Goal: Information Seeking & Learning: Learn about a topic

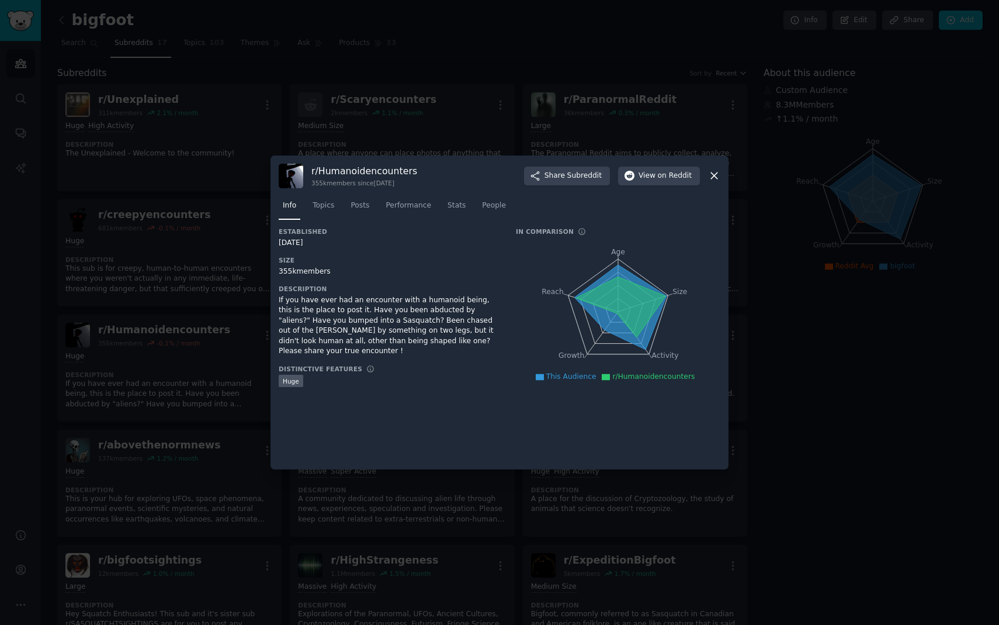
click at [716, 177] on icon at bounding box center [714, 175] width 12 height 12
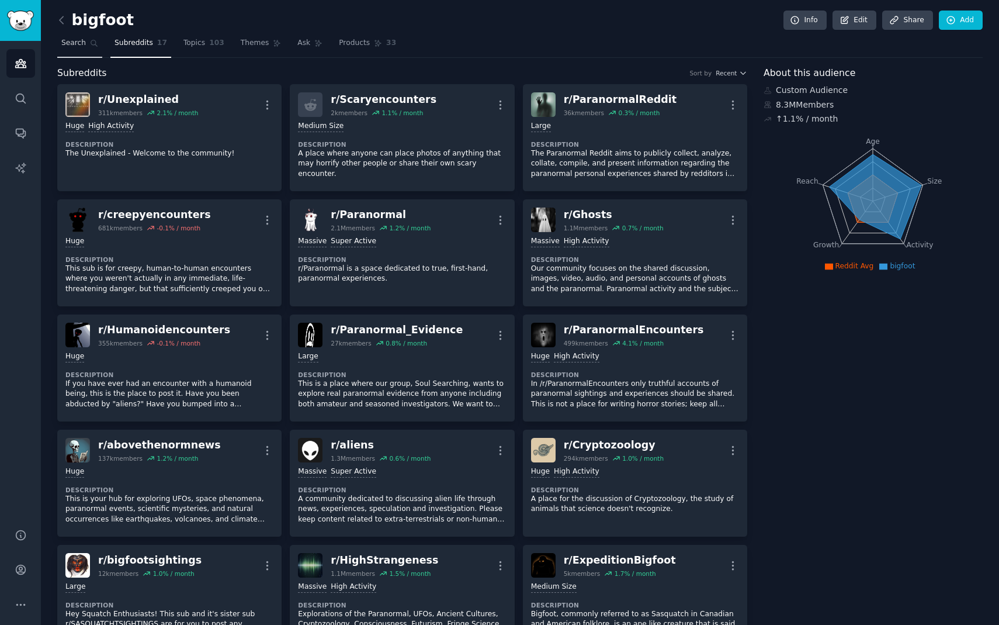
click at [84, 47] on span "Search" at bounding box center [73, 43] width 25 height 11
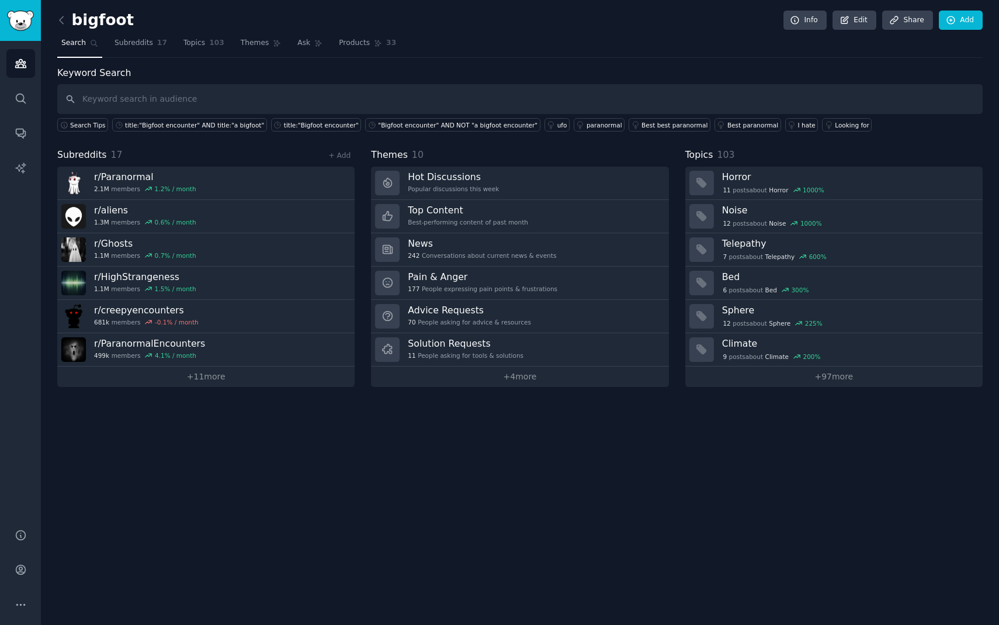
click at [165, 103] on input "text" at bounding box center [520, 99] width 926 height 30
type input "bigfoot"
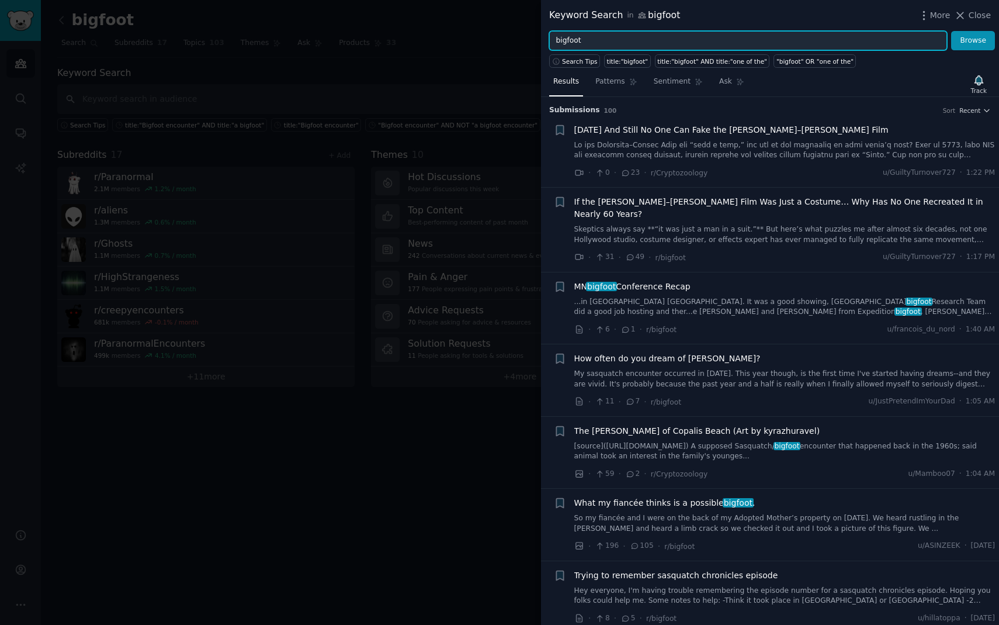
click at [625, 39] on input "bigfoot" at bounding box center [748, 41] width 398 height 20
type input "bigfoot sighting"
click at [951, 31] on button "Browse" at bounding box center [973, 41] width 44 height 20
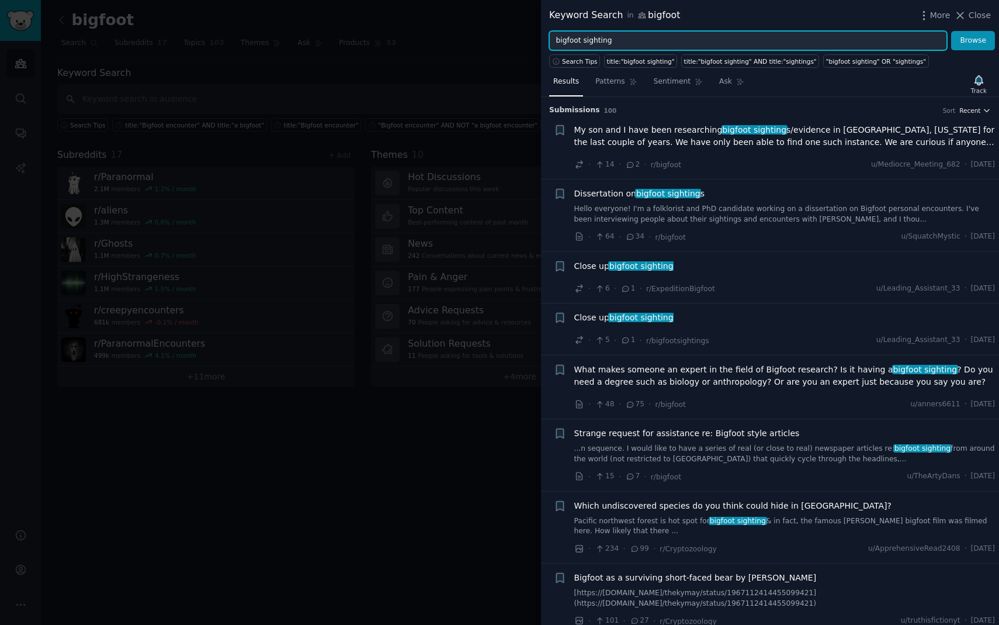
click at [977, 110] on span "Recent" at bounding box center [970, 110] width 21 height 8
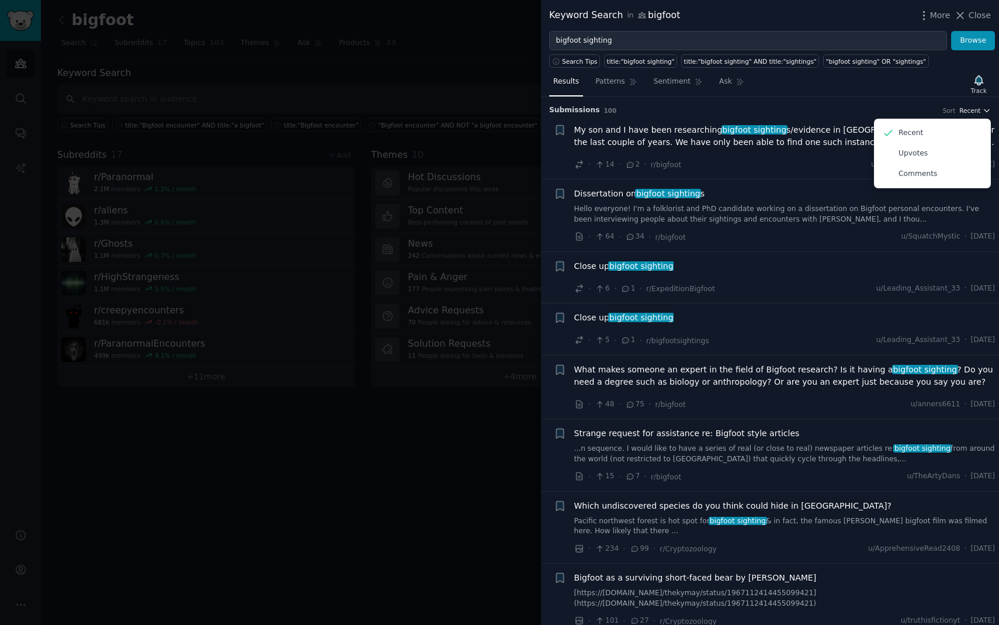
click at [977, 110] on span "Recent" at bounding box center [970, 110] width 21 height 8
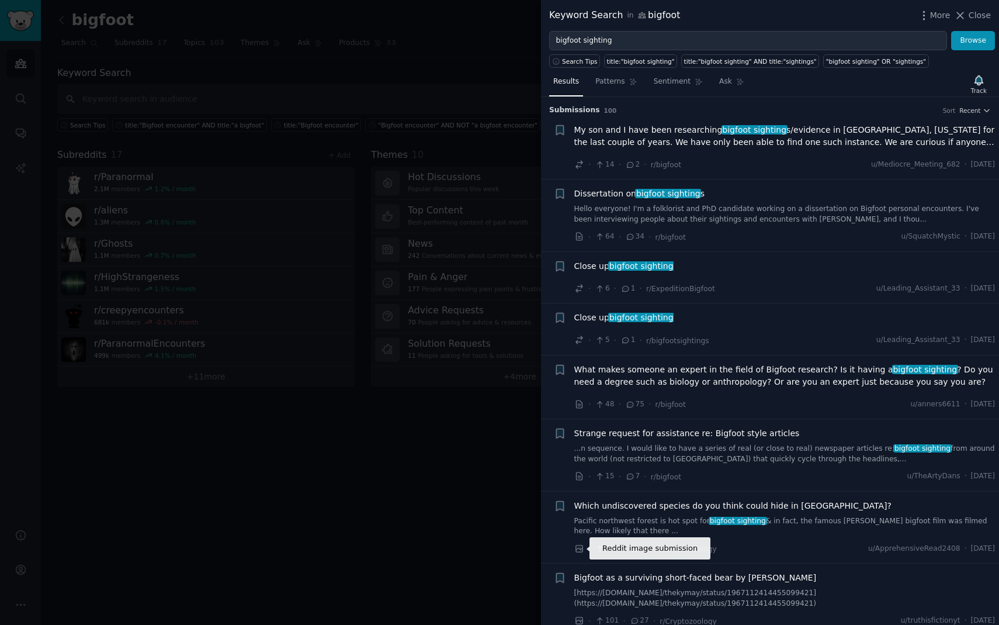
click at [579, 551] on icon at bounding box center [580, 549] width 11 height 11
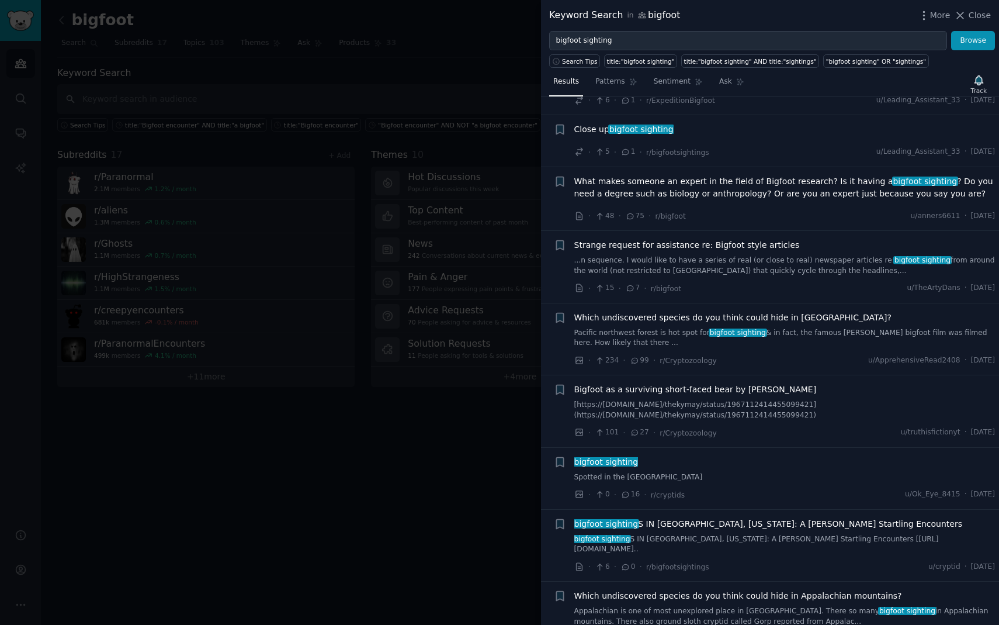
scroll to position [197, 0]
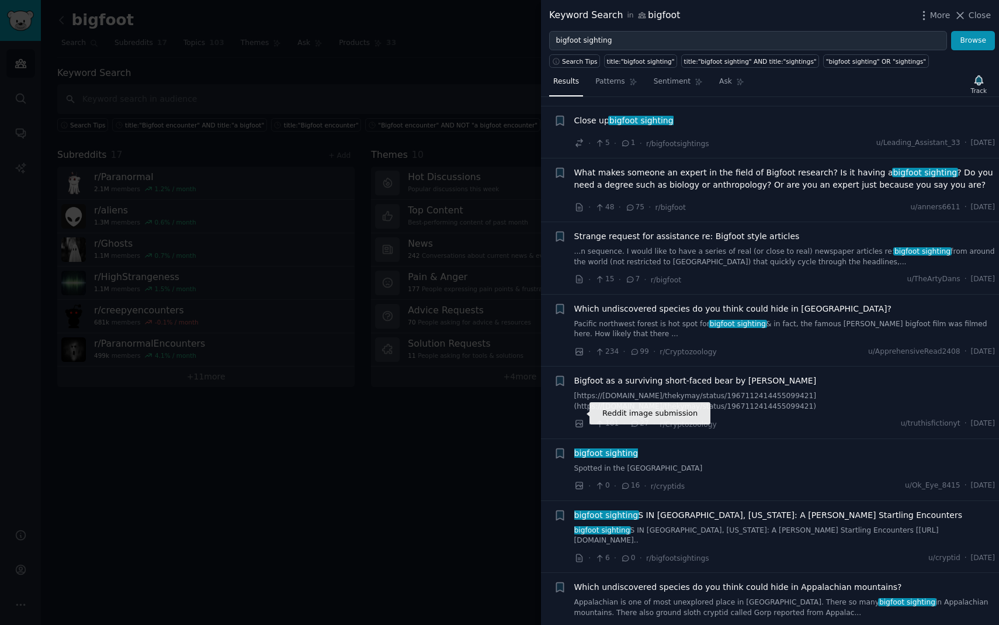
click at [580, 418] on icon at bounding box center [580, 423] width 11 height 11
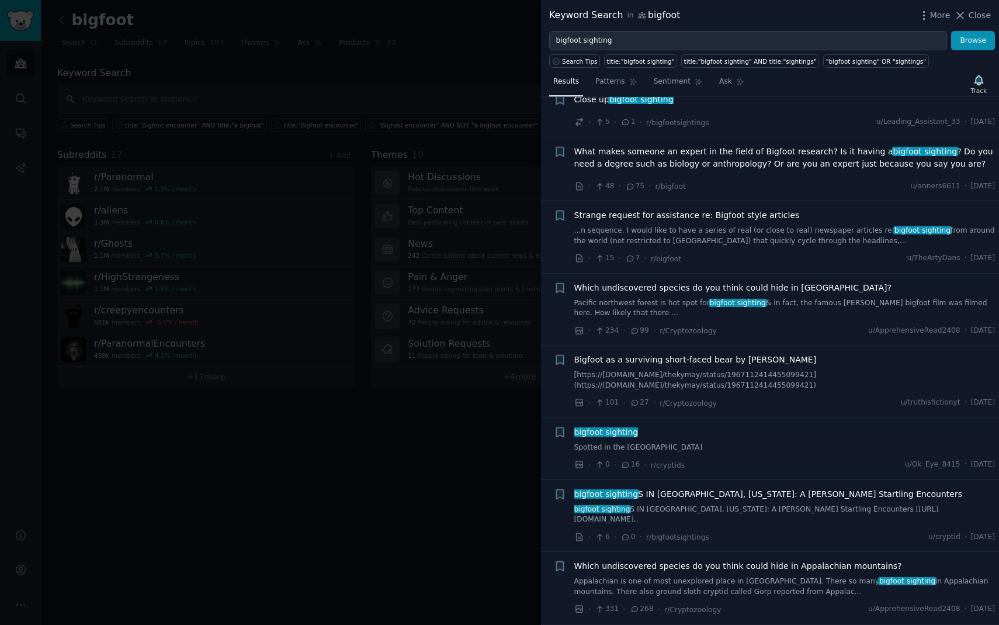
scroll to position [223, 0]
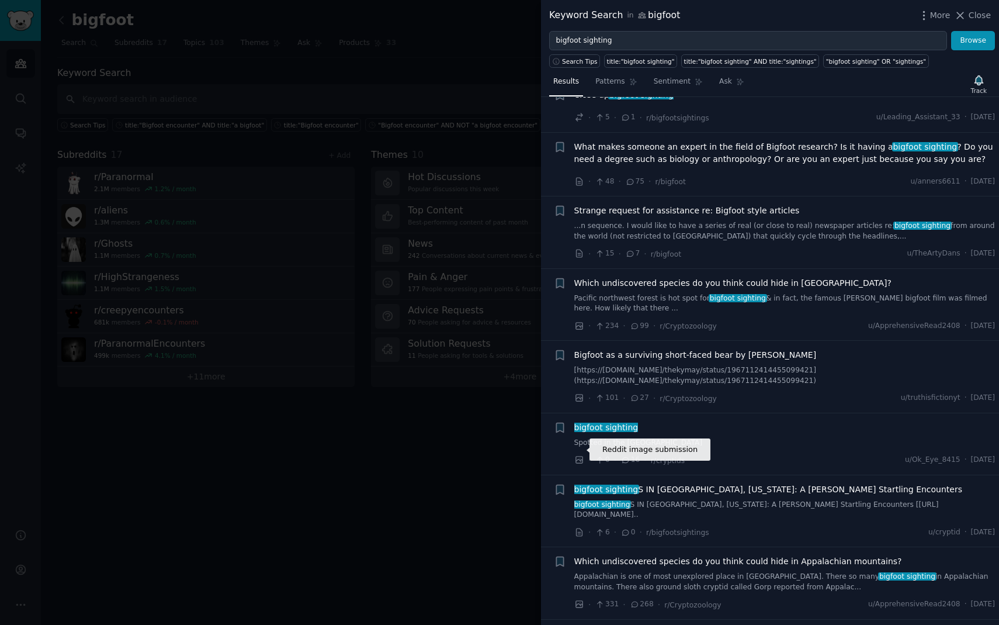
click at [581, 455] on icon at bounding box center [580, 460] width 11 height 11
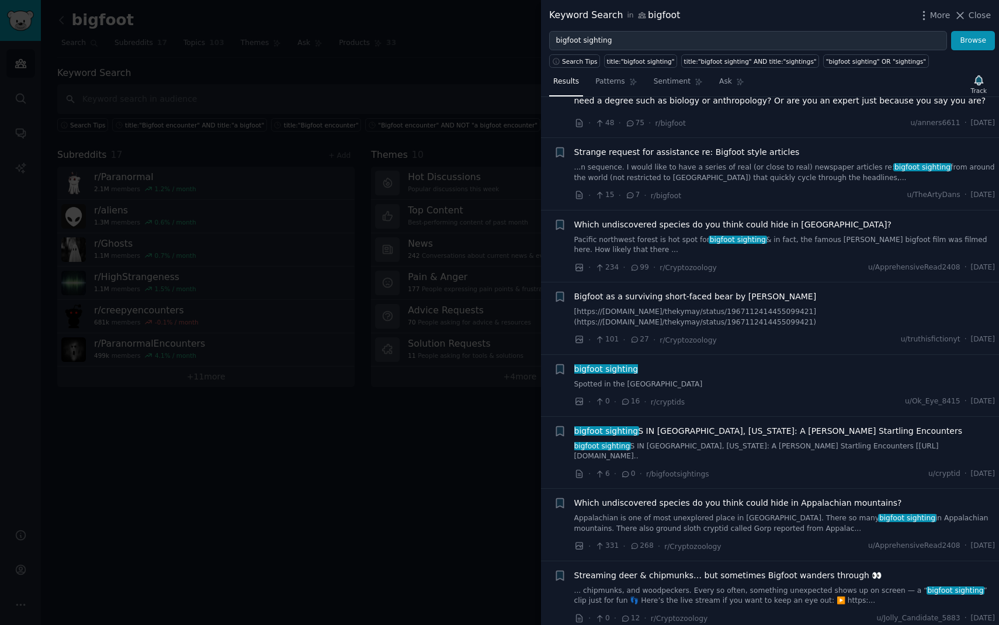
scroll to position [358, 0]
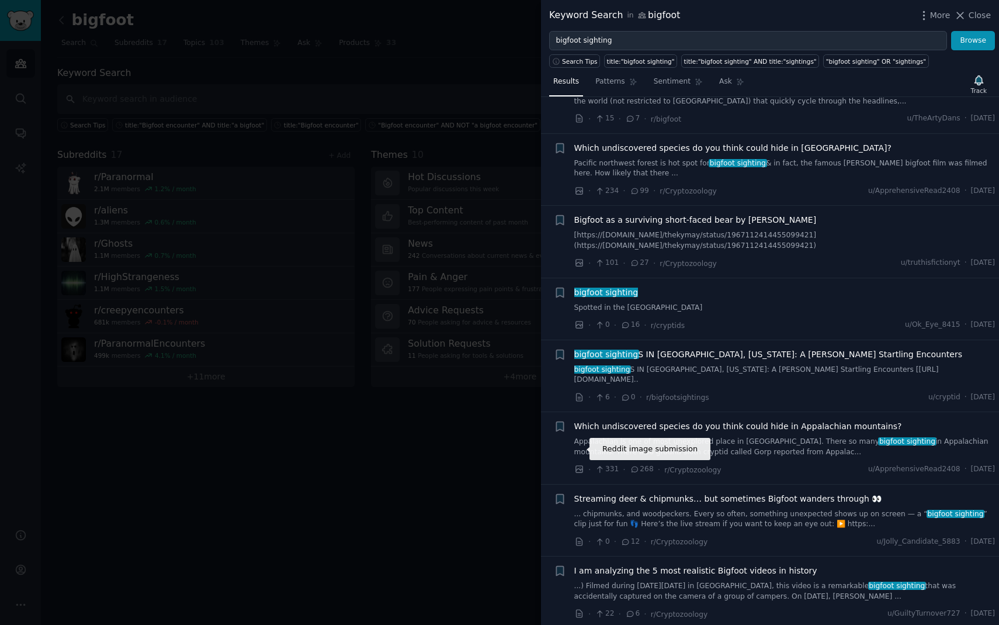
click at [579, 466] on icon at bounding box center [579, 469] width 7 height 7
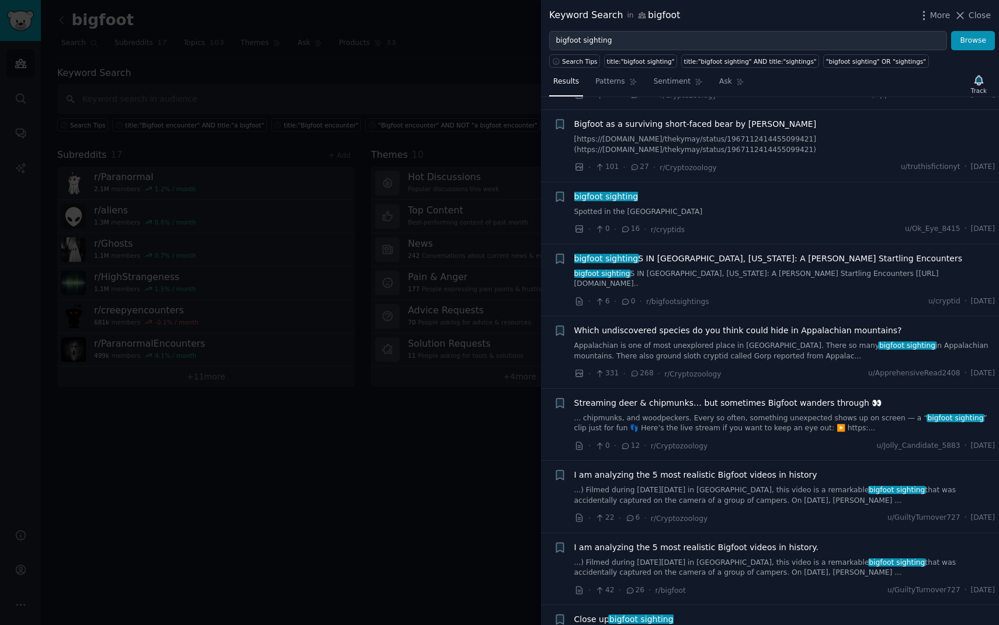
scroll to position [467, 0]
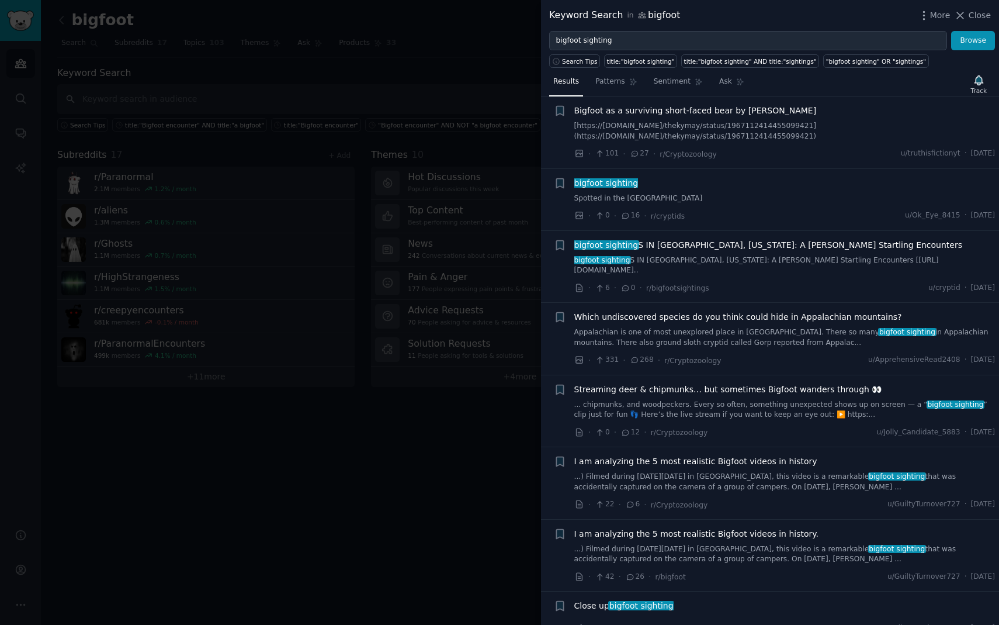
click at [773, 400] on link "... chipmunks, and woodpeckers. Every so often, something unexpected shows up o…" at bounding box center [785, 410] width 421 height 20
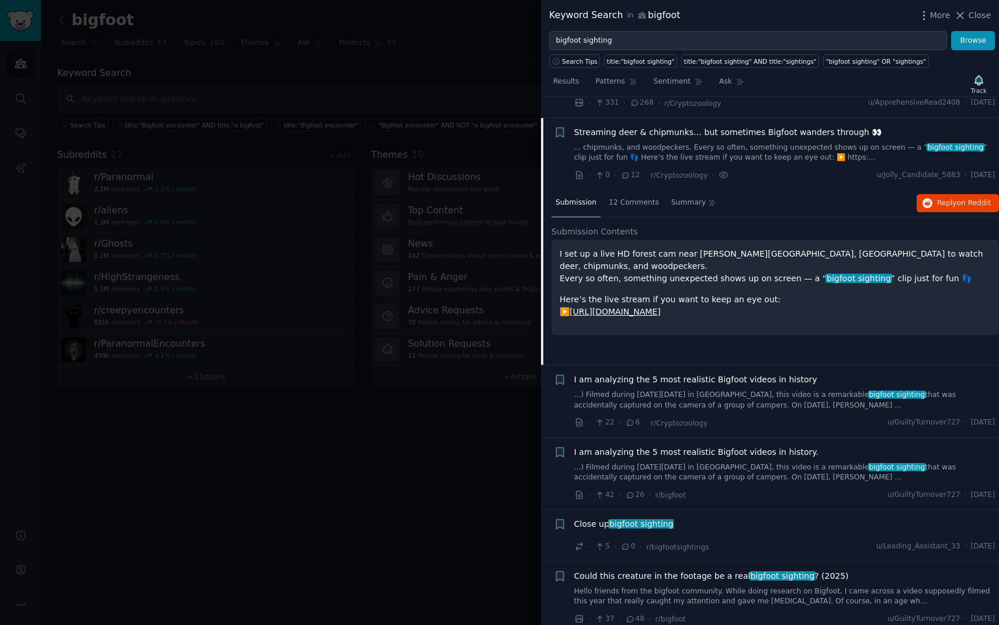
scroll to position [724, 0]
click at [661, 307] on link "[URL][DOMAIN_NAME]" at bounding box center [615, 311] width 91 height 9
click at [843, 390] on link "...) Filmed during [DATE][DATE] in [GEOGRAPHIC_DATA], this video is a remarkabl…" at bounding box center [785, 400] width 421 height 20
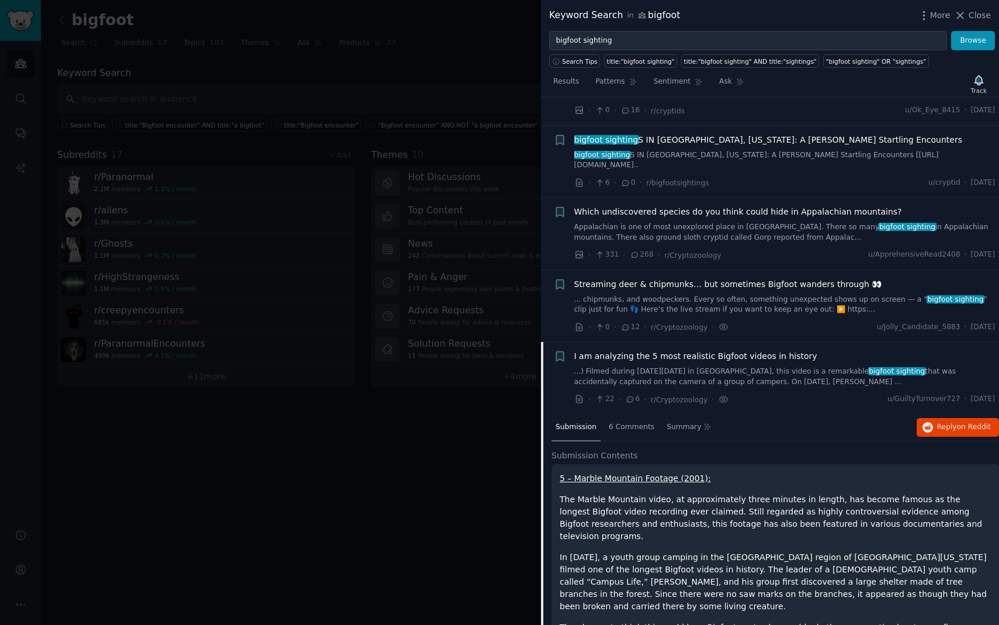
scroll to position [643, 0]
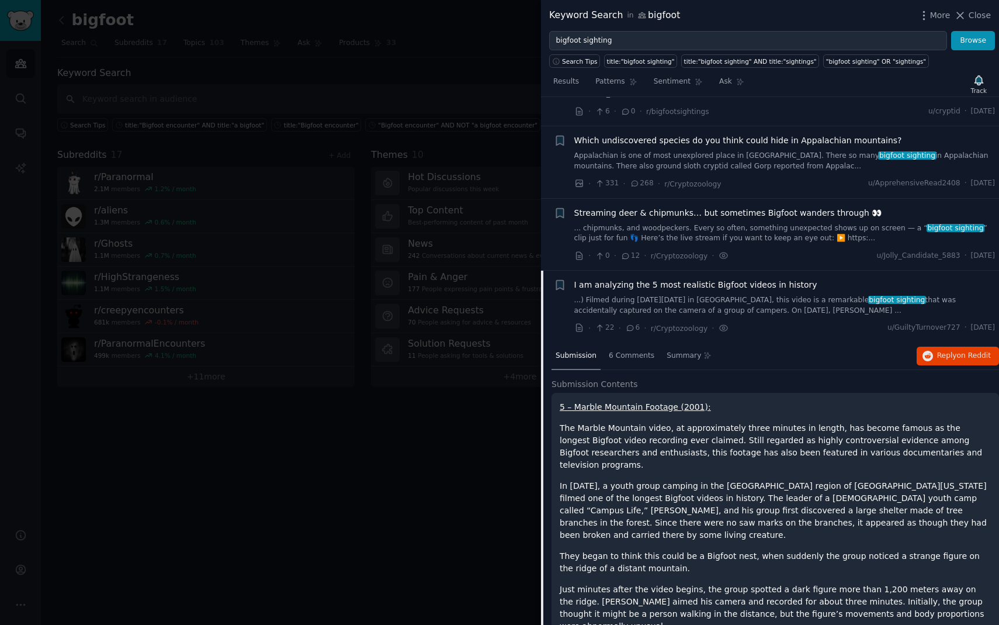
click at [864, 295] on link "...) Filmed during [DATE][DATE] in [GEOGRAPHIC_DATA], this video is a remarkabl…" at bounding box center [785, 305] width 421 height 20
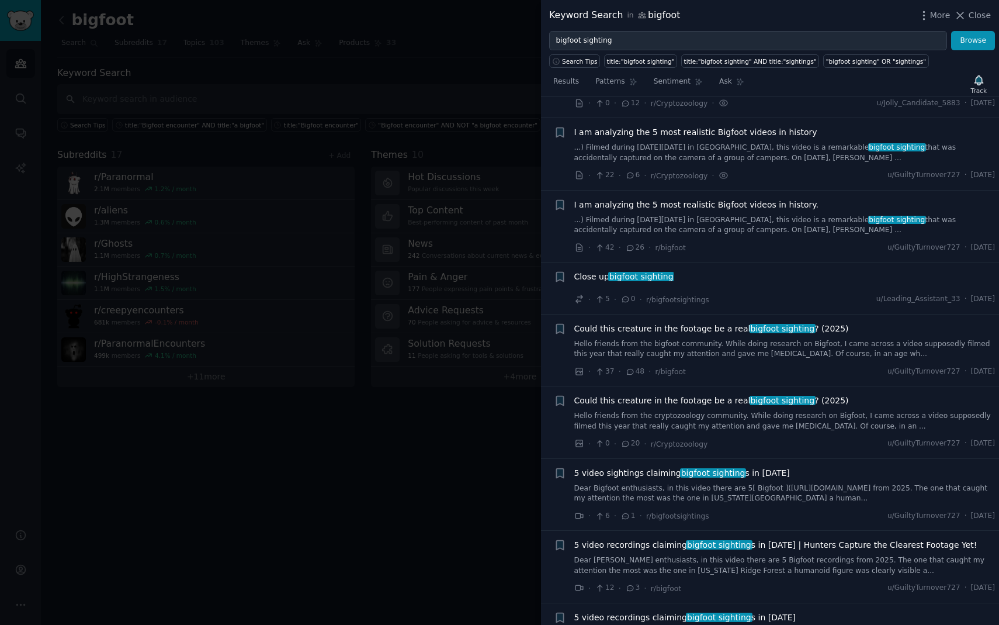
scroll to position [797, 0]
click at [687, 198] on span "I am analyzing the 5 most realistic Bigfoot videos in history." at bounding box center [697, 204] width 245 height 12
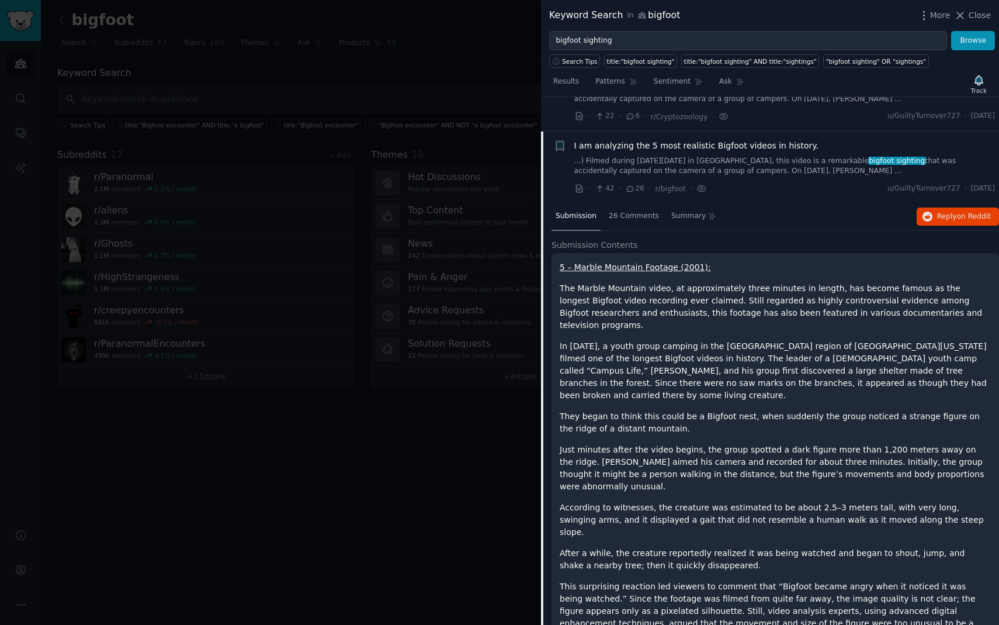
scroll to position [868, 0]
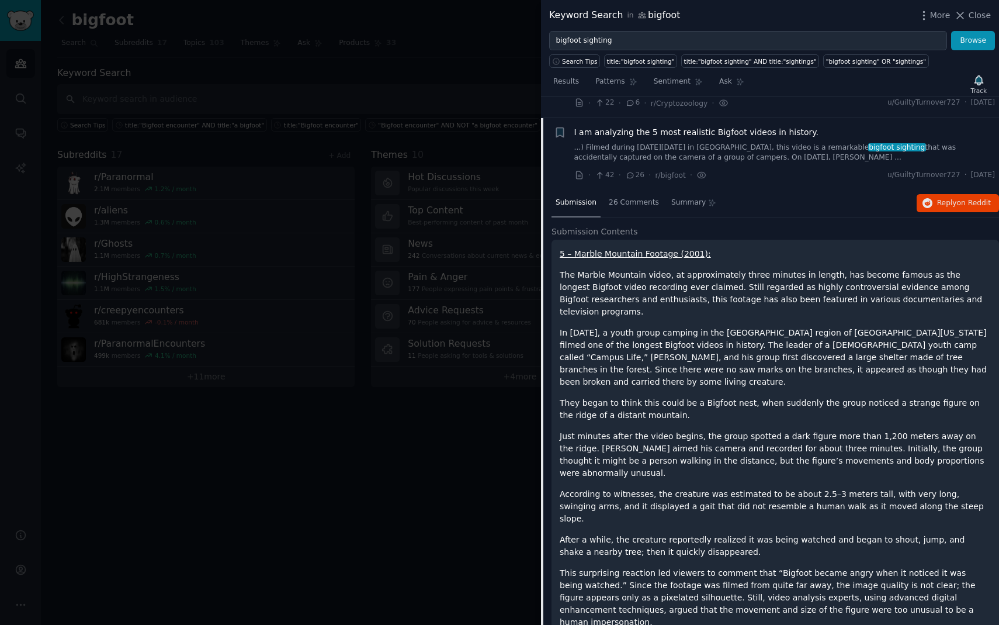
click at [939, 189] on div "Submission 26 Comments Summary Reply on Reddit" at bounding box center [776, 203] width 448 height 28
click at [628, 198] on span "26 Comments" at bounding box center [634, 203] width 50 height 11
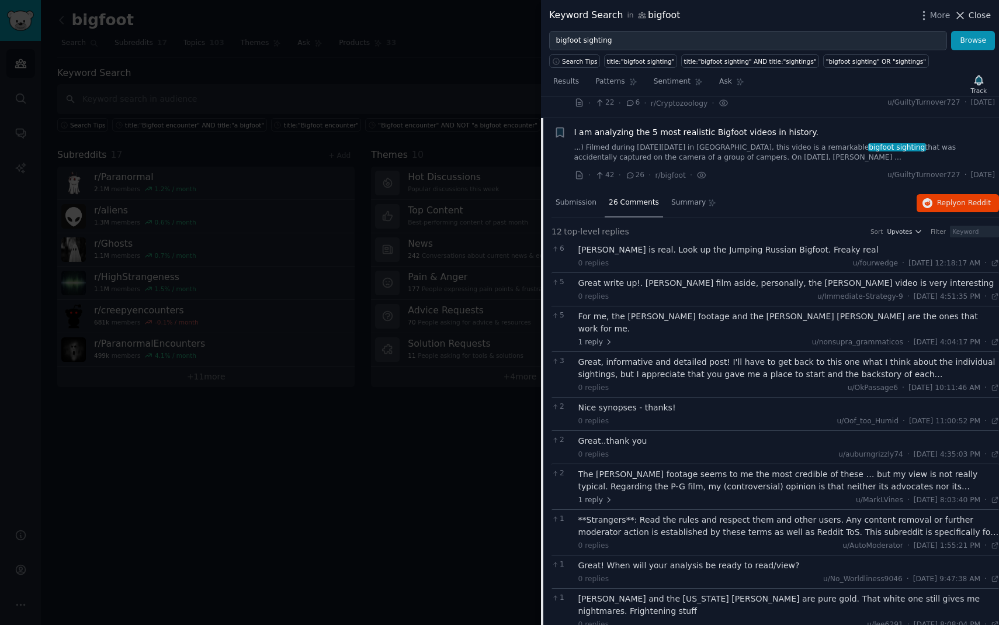
click at [978, 17] on span "Close" at bounding box center [980, 15] width 22 height 12
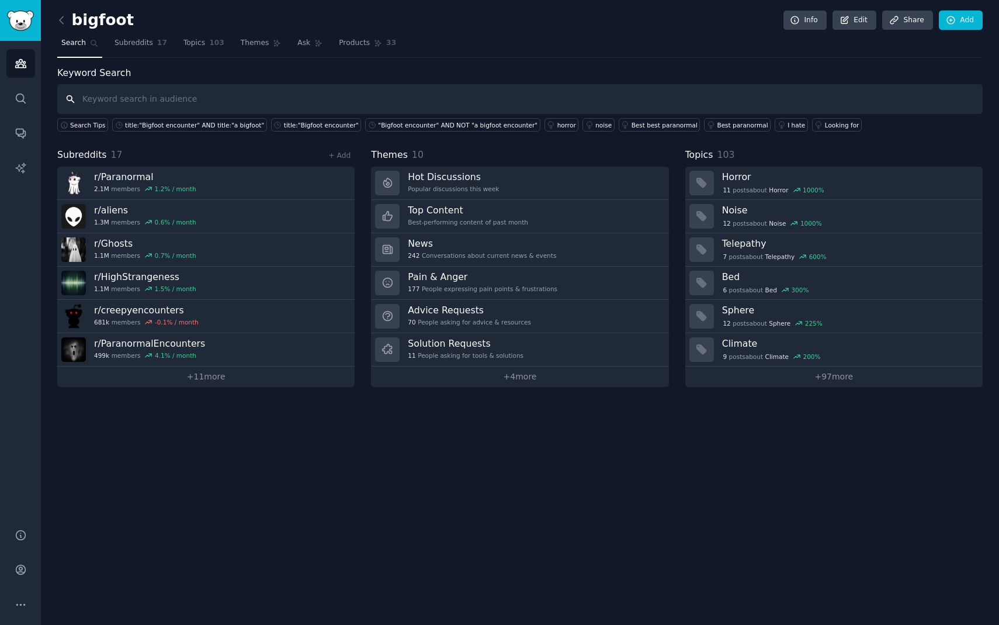
click at [134, 92] on input "text" at bounding box center [520, 99] width 926 height 30
type input "Bigfoot sighting"
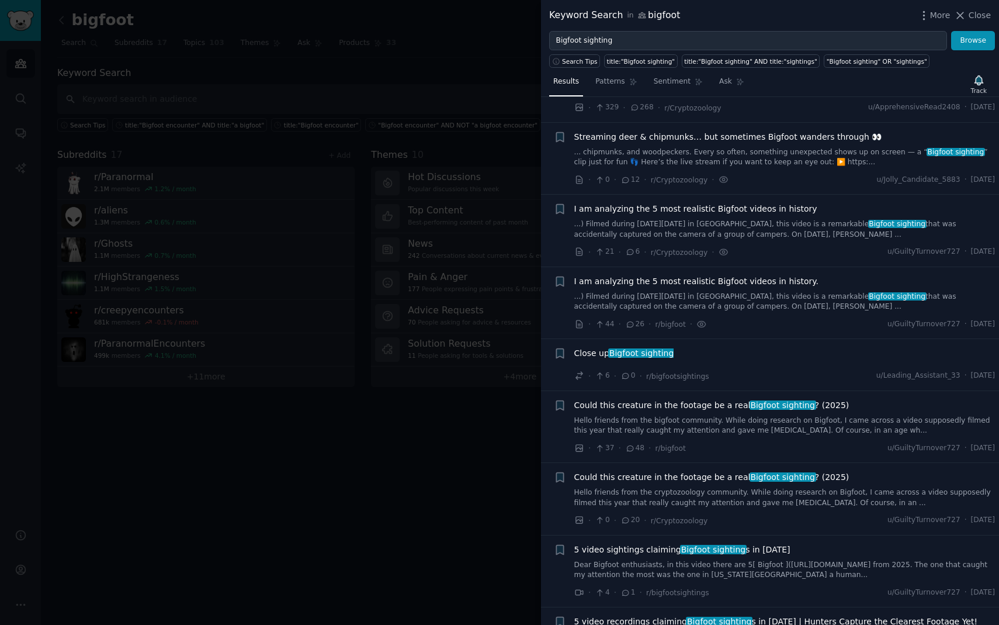
scroll to position [720, 0]
click at [580, 444] on icon at bounding box center [579, 447] width 7 height 7
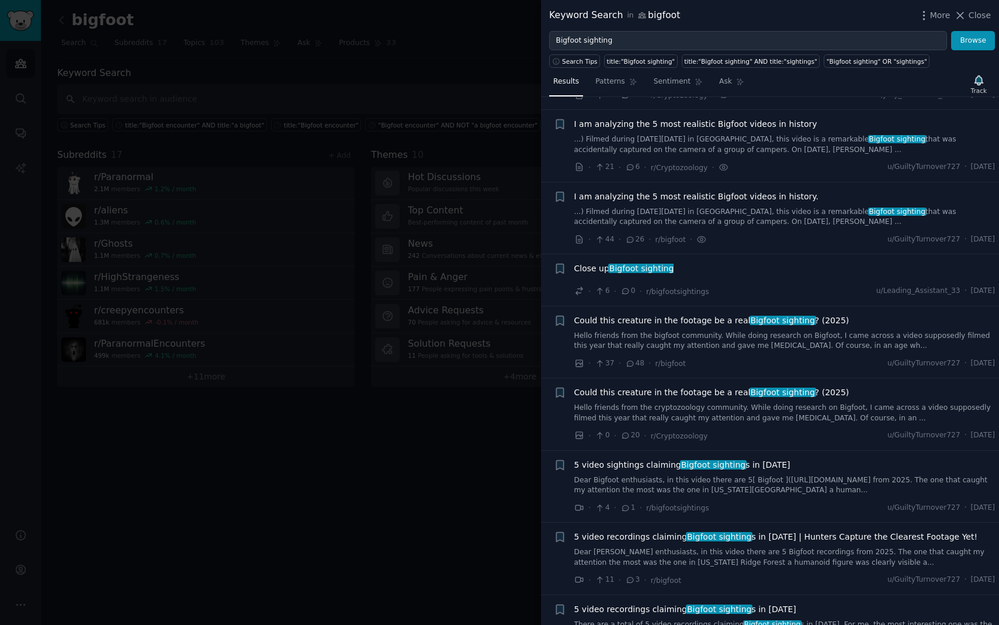
scroll to position [870, 0]
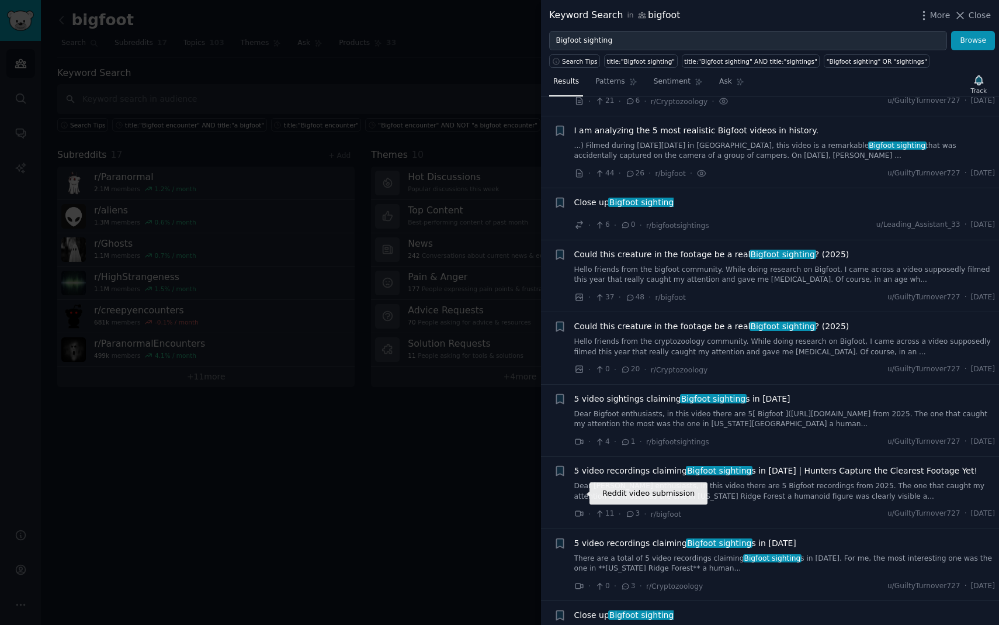
click at [580, 508] on icon at bounding box center [580, 513] width 11 height 11
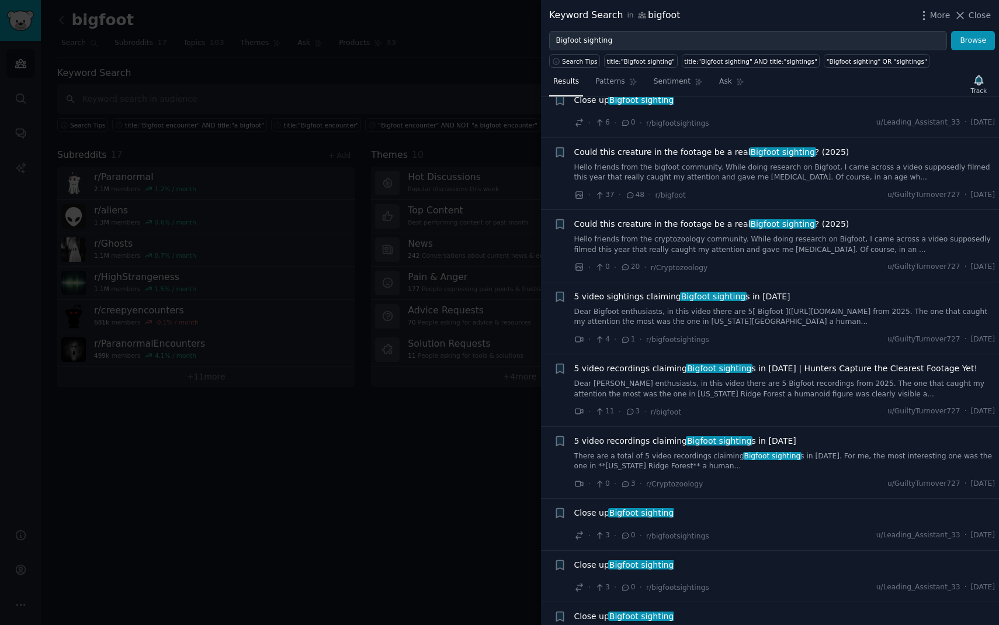
scroll to position [974, 0]
click at [725, 528] on div "· 3 · 0 · r/bigfootsightings u/Leading_Assistant_33 · [DATE]" at bounding box center [785, 534] width 421 height 12
click at [653, 507] on span "Bigfoot sighting" at bounding box center [641, 511] width 67 height 9
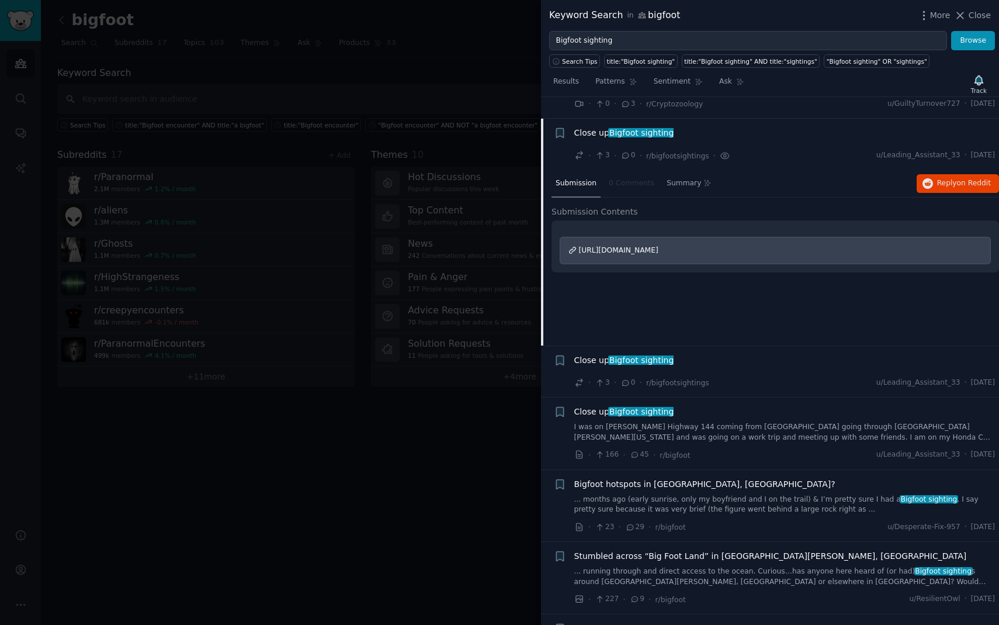
scroll to position [1354, 0]
click at [659, 245] on span "[URL][DOMAIN_NAME]" at bounding box center [618, 249] width 79 height 8
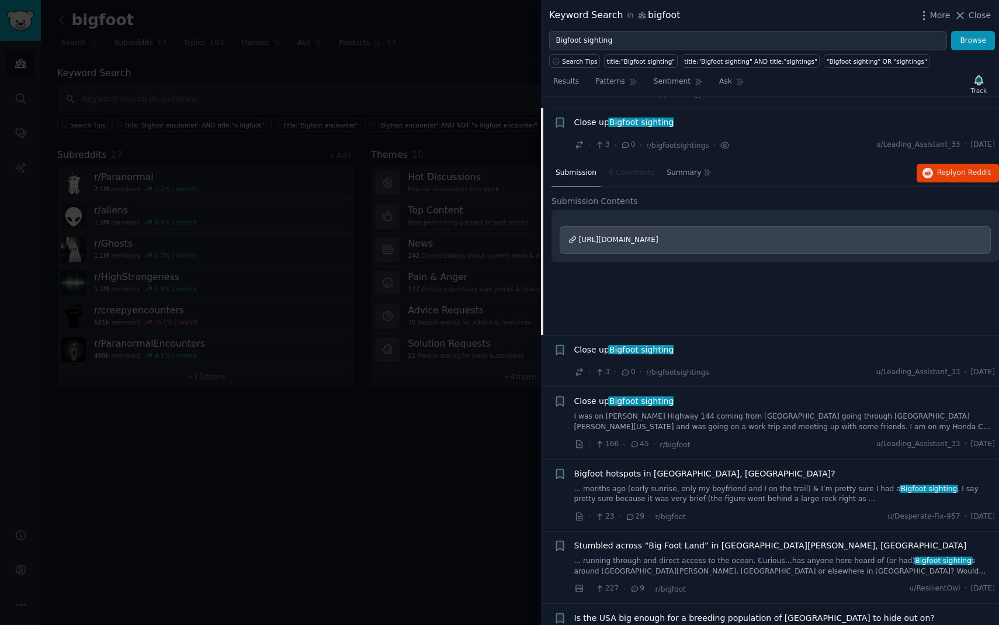
scroll to position [1377, 0]
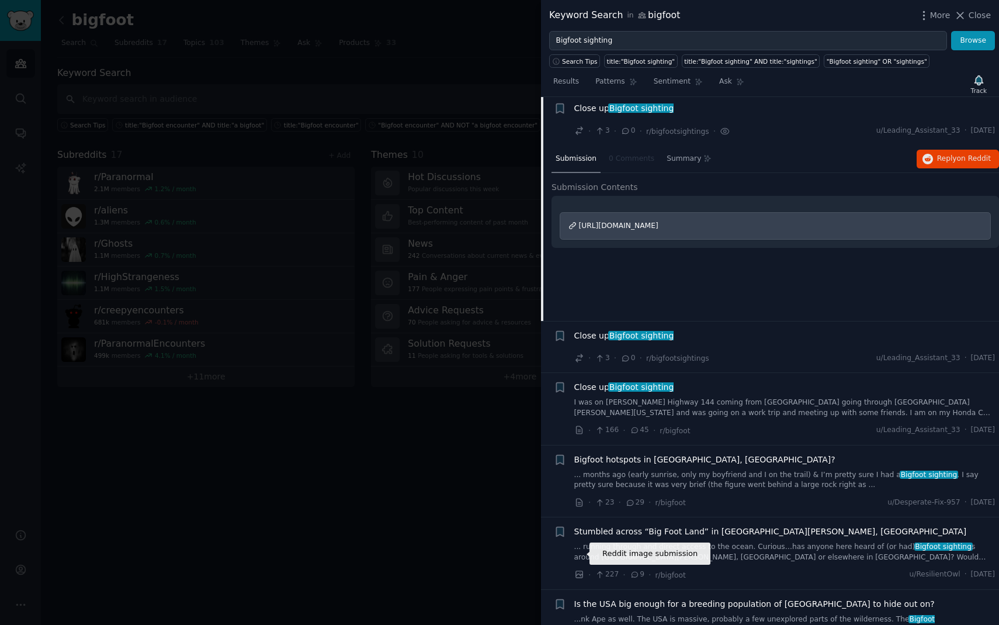
click at [579, 569] on icon at bounding box center [580, 574] width 11 height 11
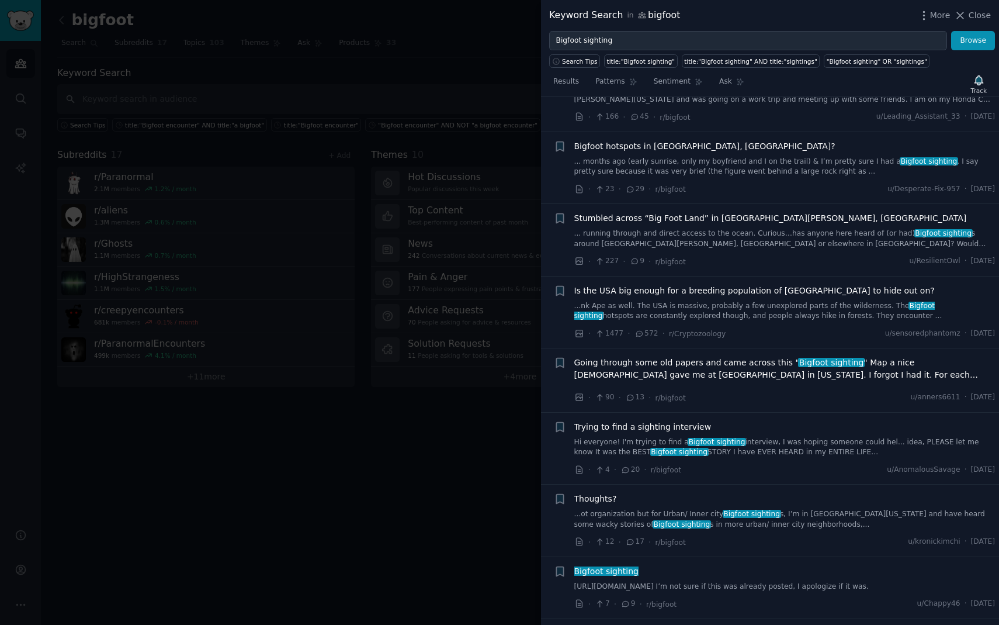
scroll to position [1796, 0]
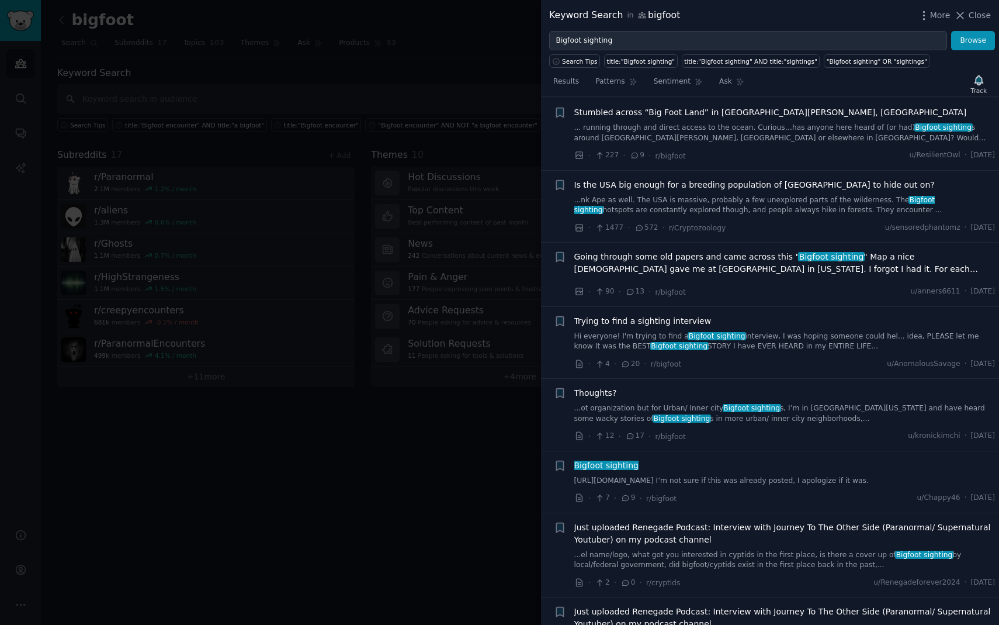
click at [690, 476] on link "[URL][DOMAIN_NAME] I’m not sure if this was already posted, I apologize if it w…" at bounding box center [785, 481] width 421 height 11
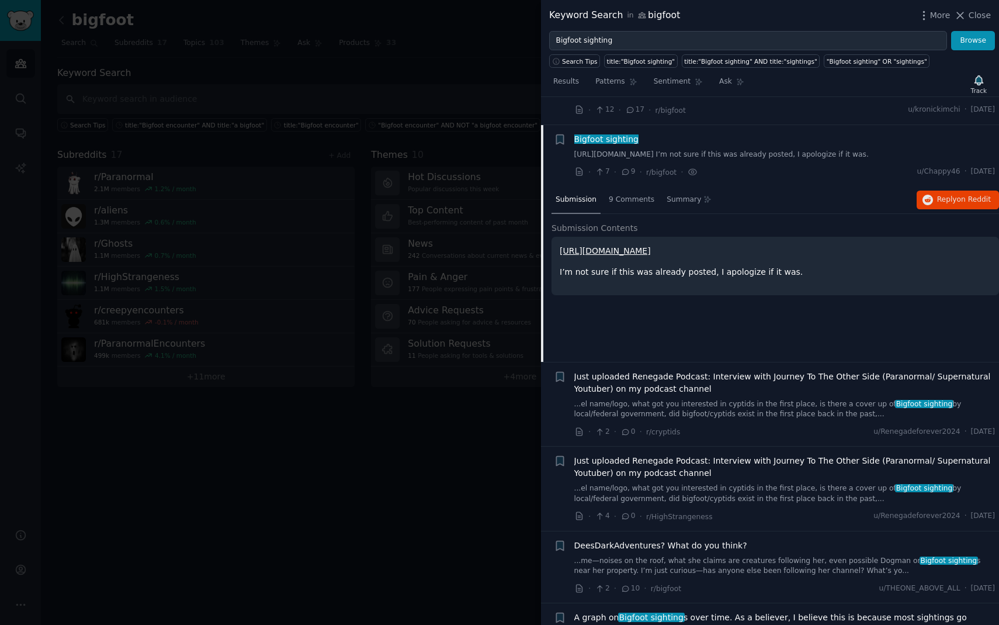
scroll to position [1954, 0]
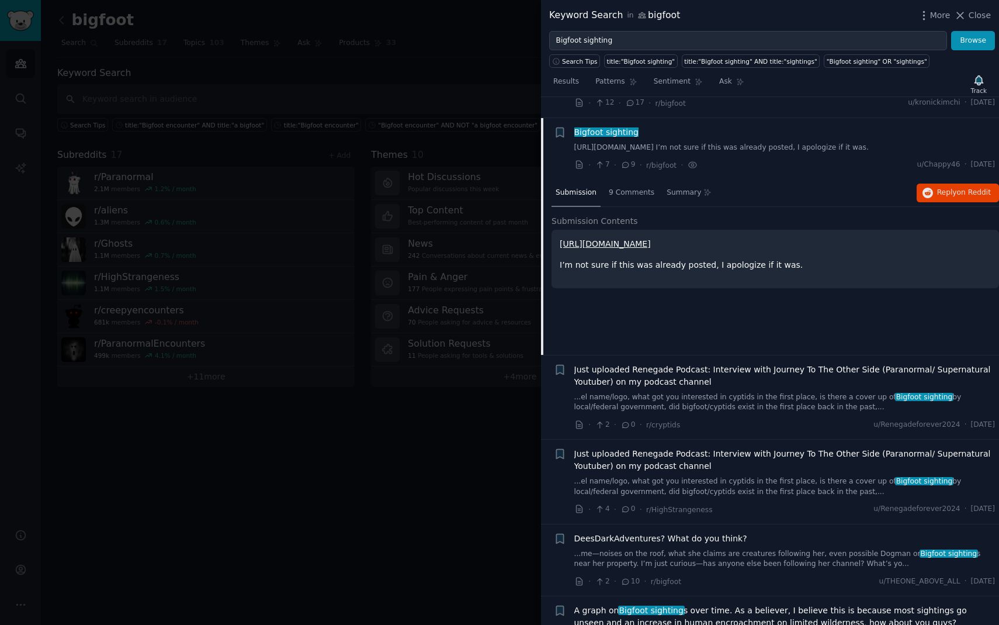
click at [651, 239] on link "[URL][DOMAIN_NAME]" at bounding box center [605, 243] width 91 height 9
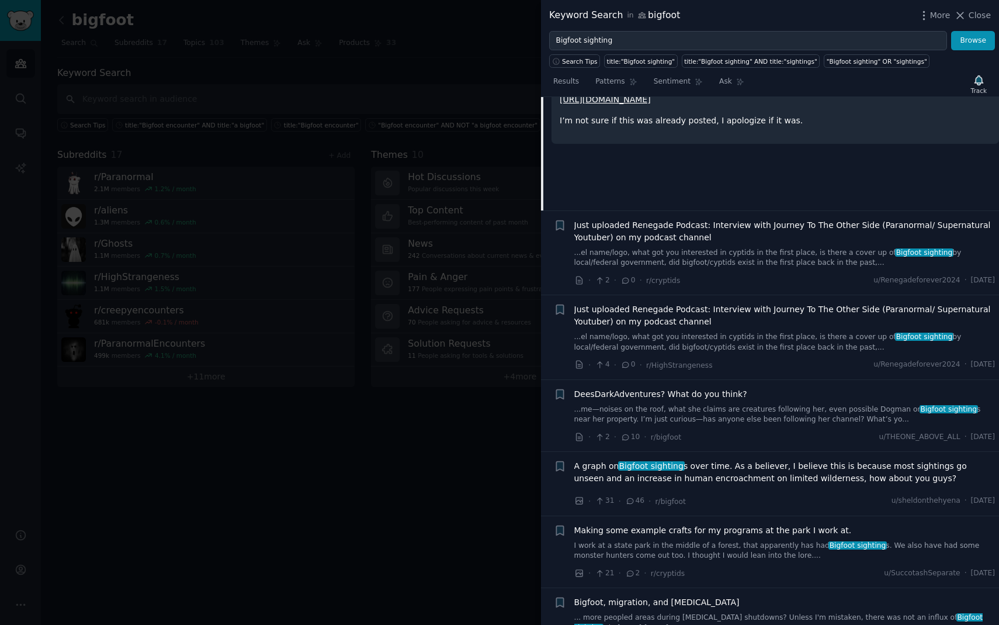
scroll to position [2100, 0]
click at [799, 403] on link "...me—noises on the roof, what she claims are creatures following her, even pos…" at bounding box center [785, 413] width 421 height 20
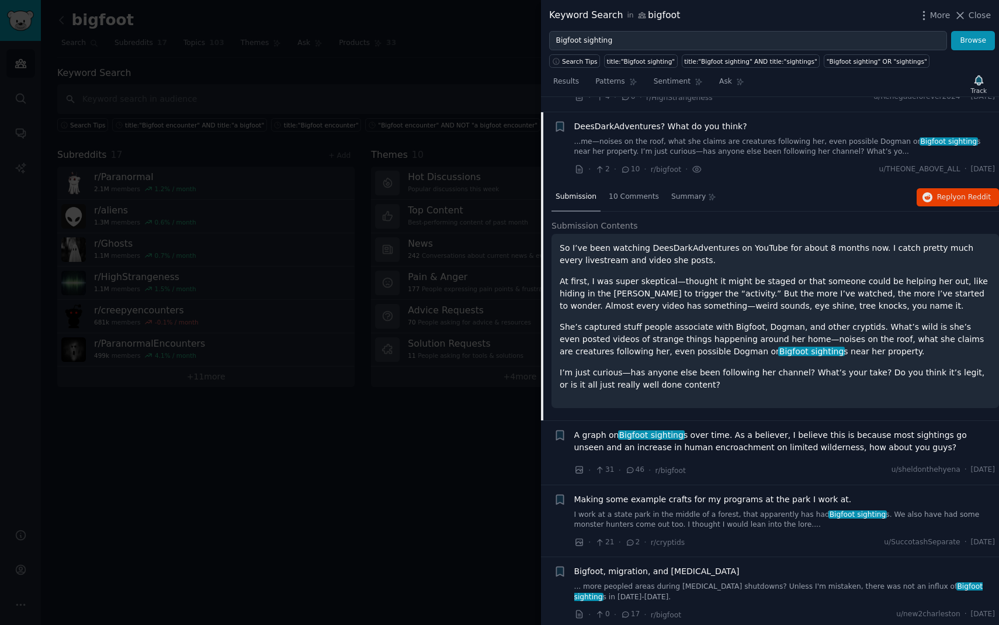
scroll to position [2195, 0]
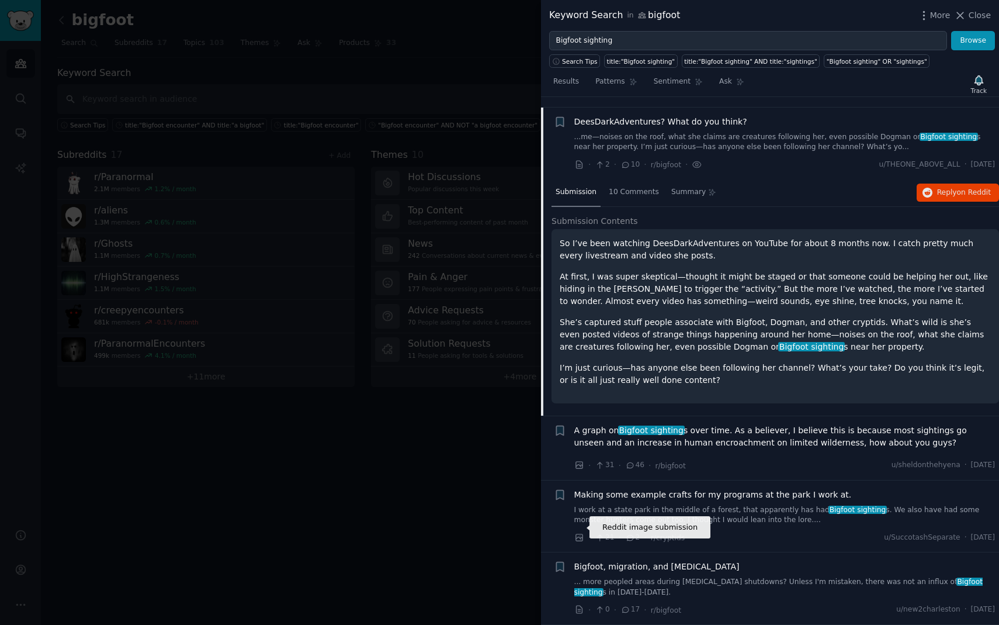
click at [580, 532] on icon at bounding box center [580, 537] width 11 height 11
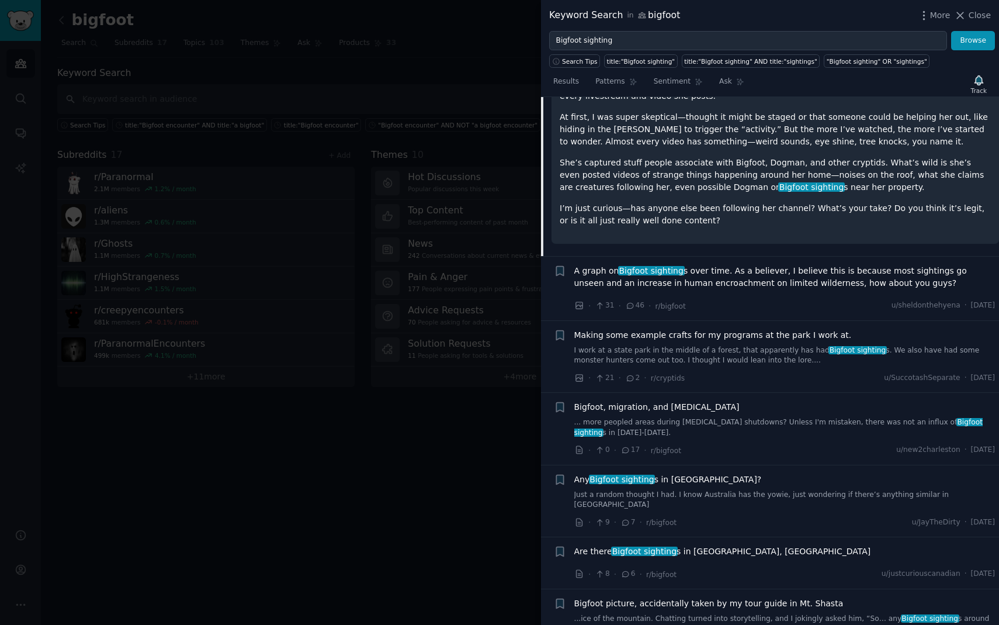
scroll to position [2449, 0]
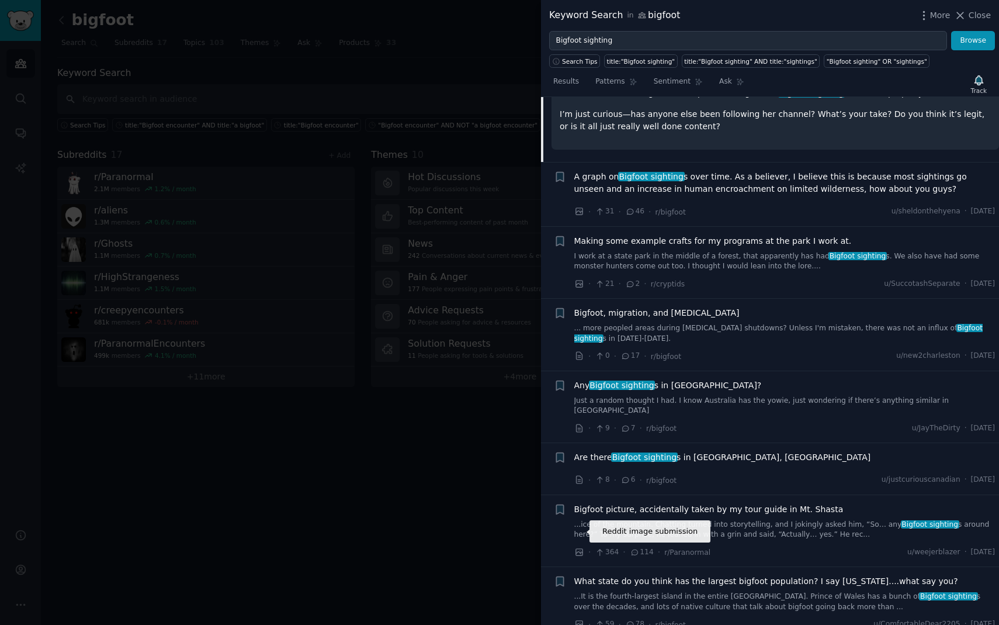
click at [578, 547] on icon at bounding box center [580, 552] width 11 height 11
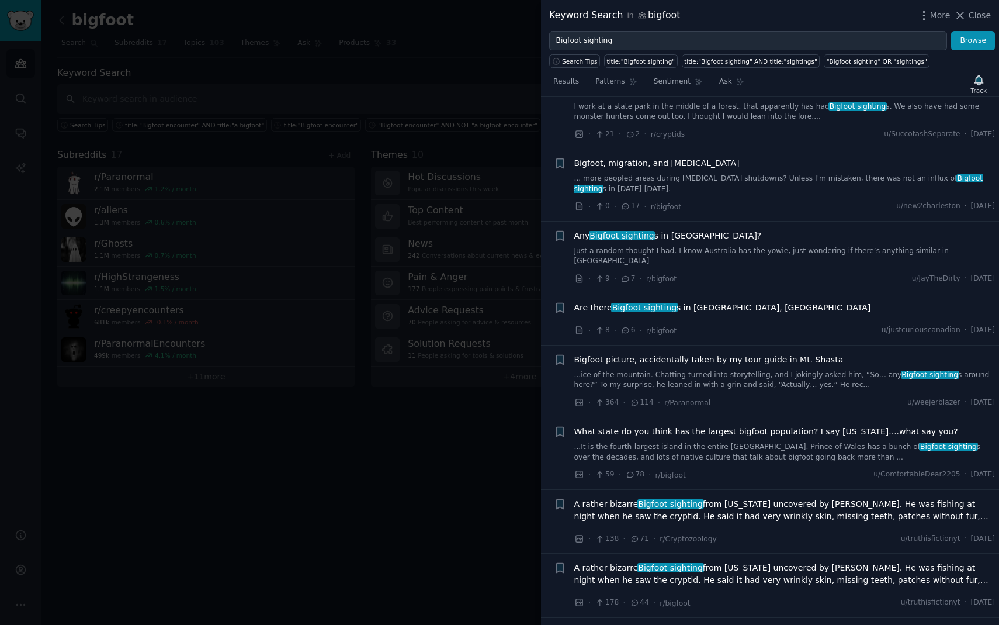
scroll to position [2600, 0]
click at [581, 470] on icon at bounding box center [579, 473] width 7 height 7
click at [580, 534] on icon at bounding box center [579, 537] width 7 height 7
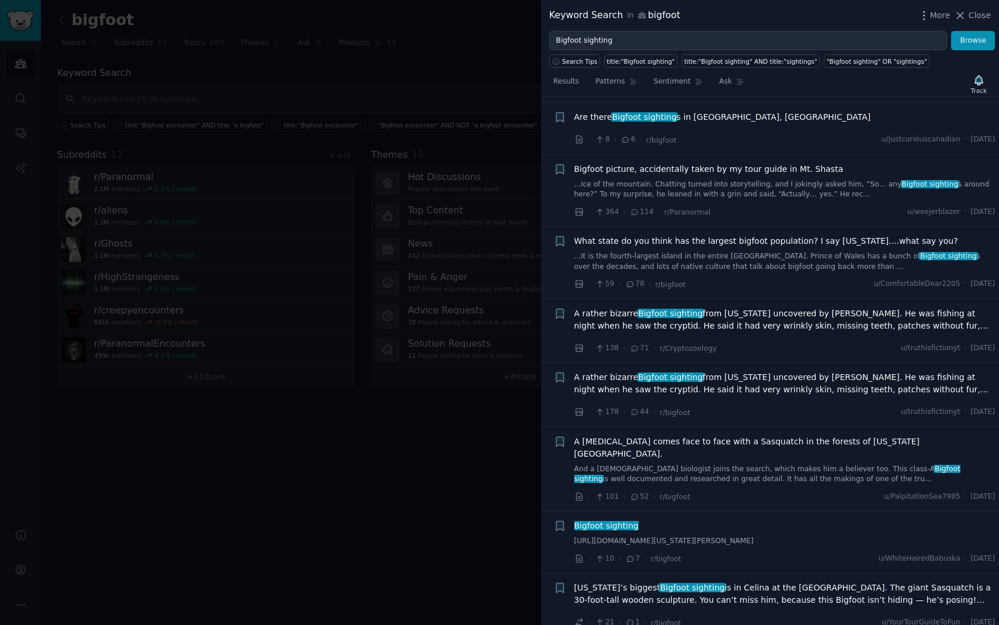
scroll to position [2790, 0]
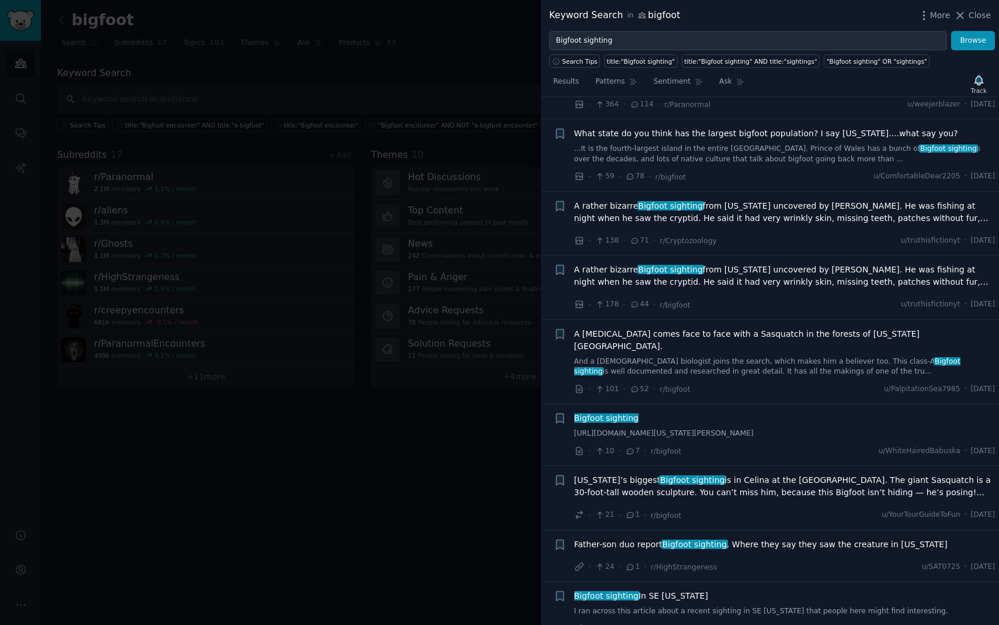
click at [750, 474] on span "[US_STATE]’s biggest Bigfoot sighting is in [GEOGRAPHIC_DATA] at the [GEOGRAPHI…" at bounding box center [785, 486] width 421 height 25
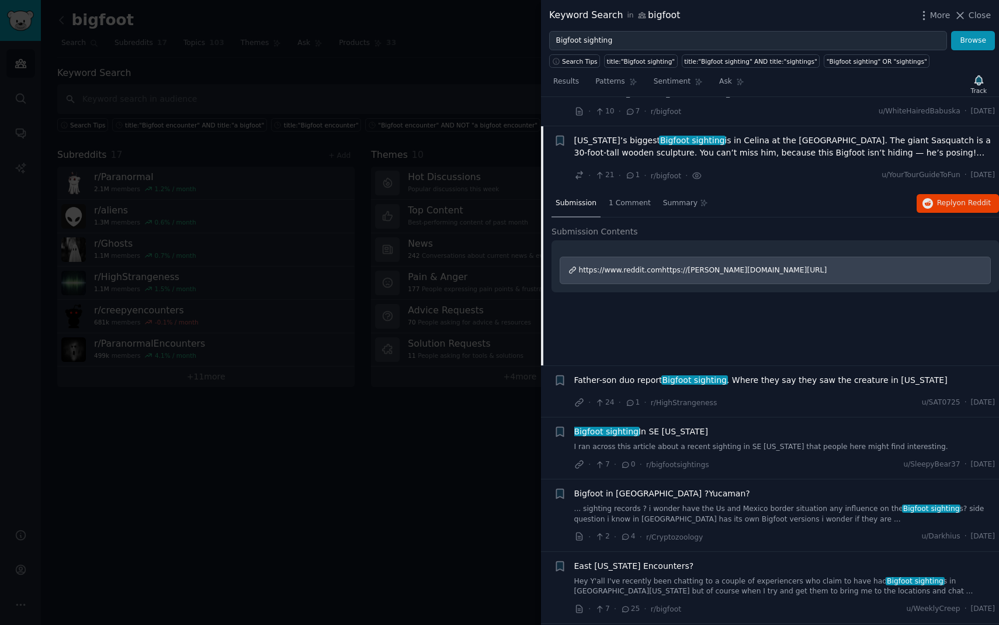
scroll to position [3006, 0]
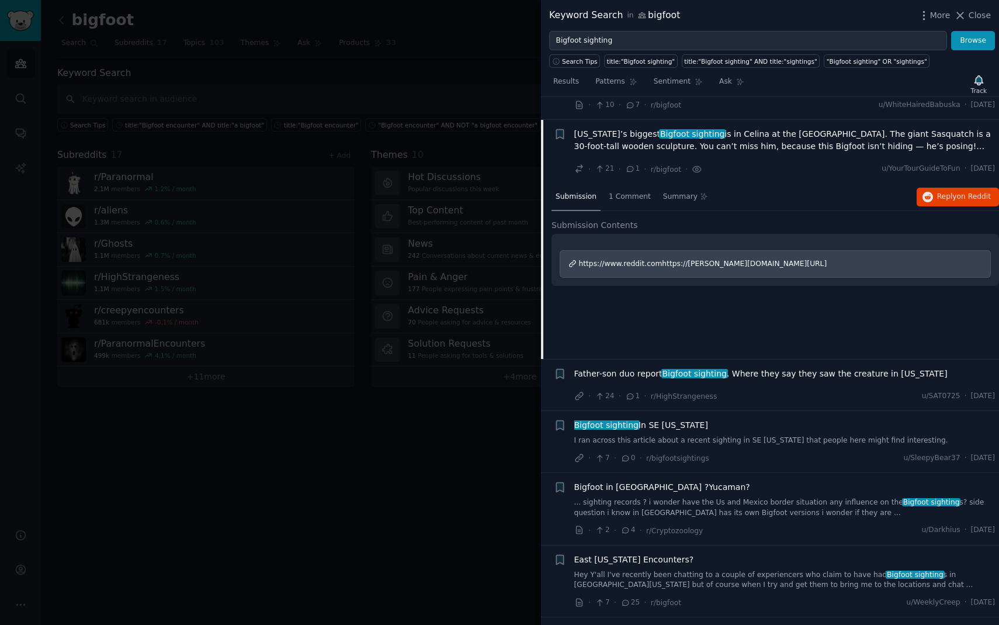
click at [690, 250] on div "https://www.reddit.comhttps://[PERSON_NAME][DOMAIN_NAME][URL]" at bounding box center [775, 264] width 431 height 28
click at [760, 368] on span "Father-son duo report Bigfoot sighting . Where they say they saw the creature i…" at bounding box center [761, 374] width 373 height 12
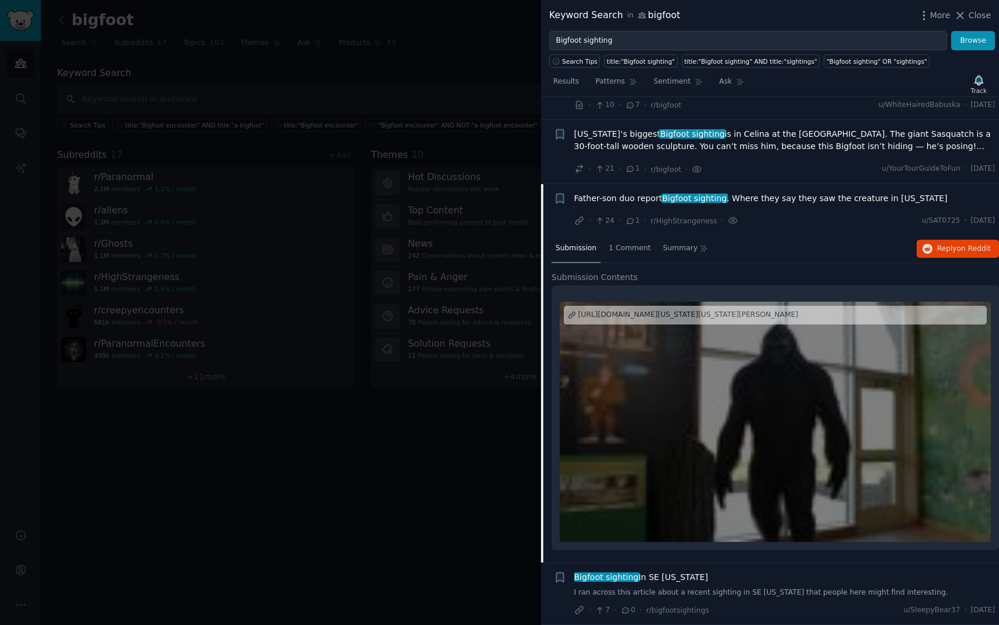
scroll to position [3070, 0]
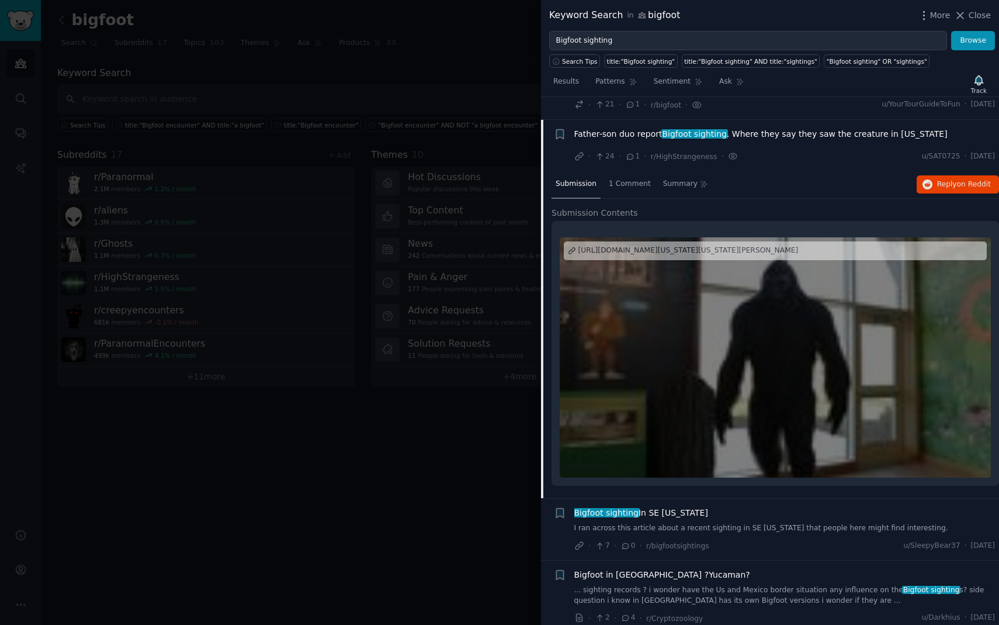
click at [760, 351] on div at bounding box center [775, 357] width 431 height 240
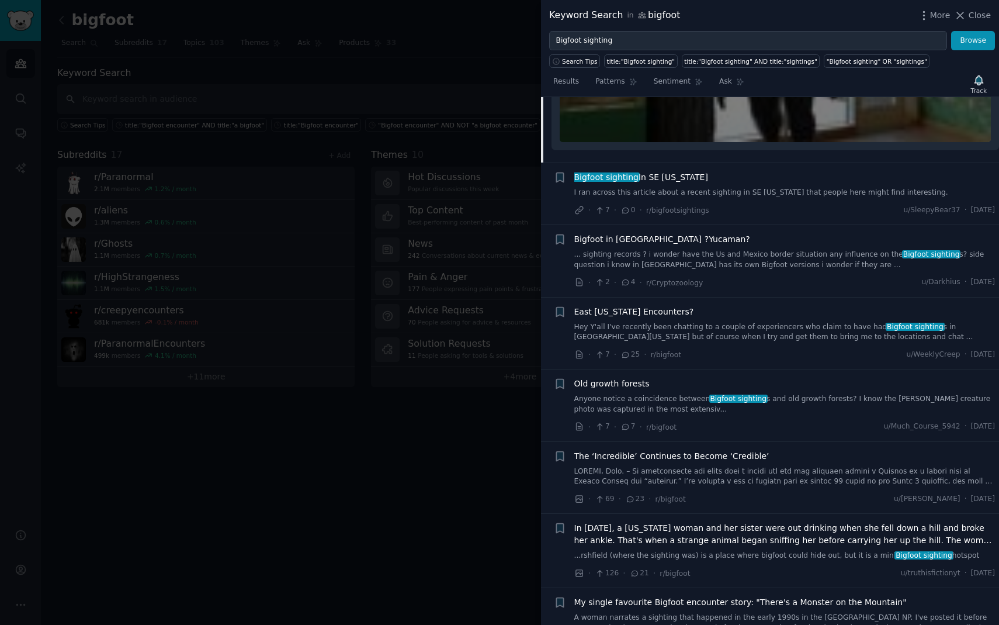
scroll to position [3415, 0]
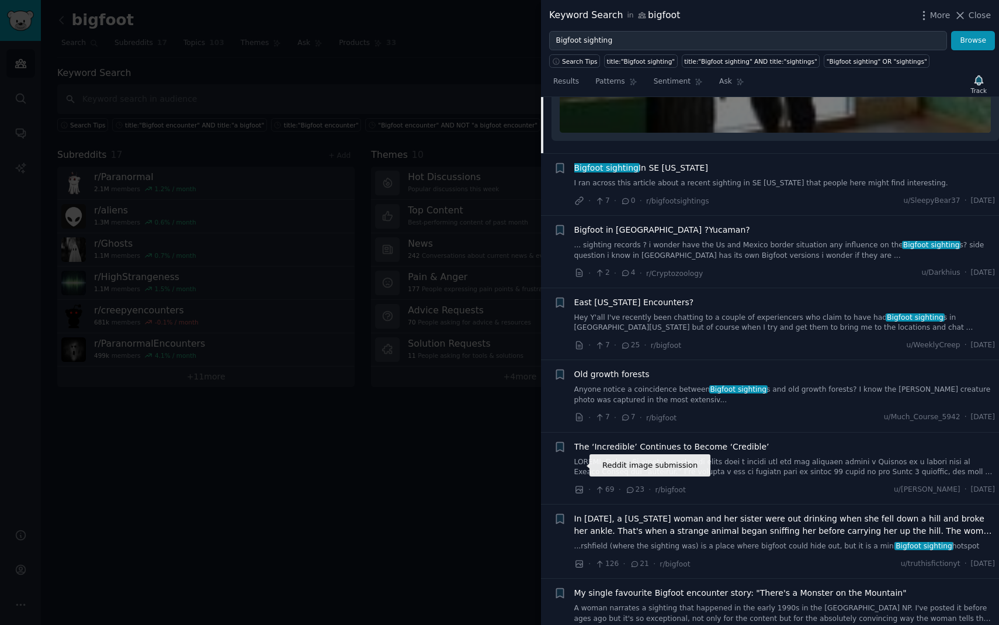
click at [578, 485] on icon at bounding box center [580, 490] width 11 height 11
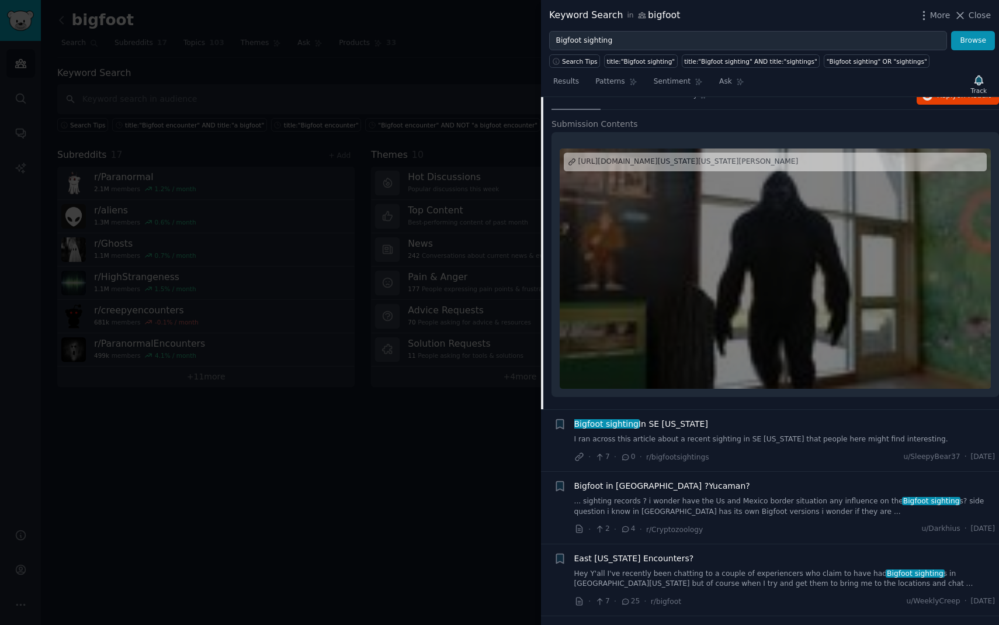
scroll to position [2677, 0]
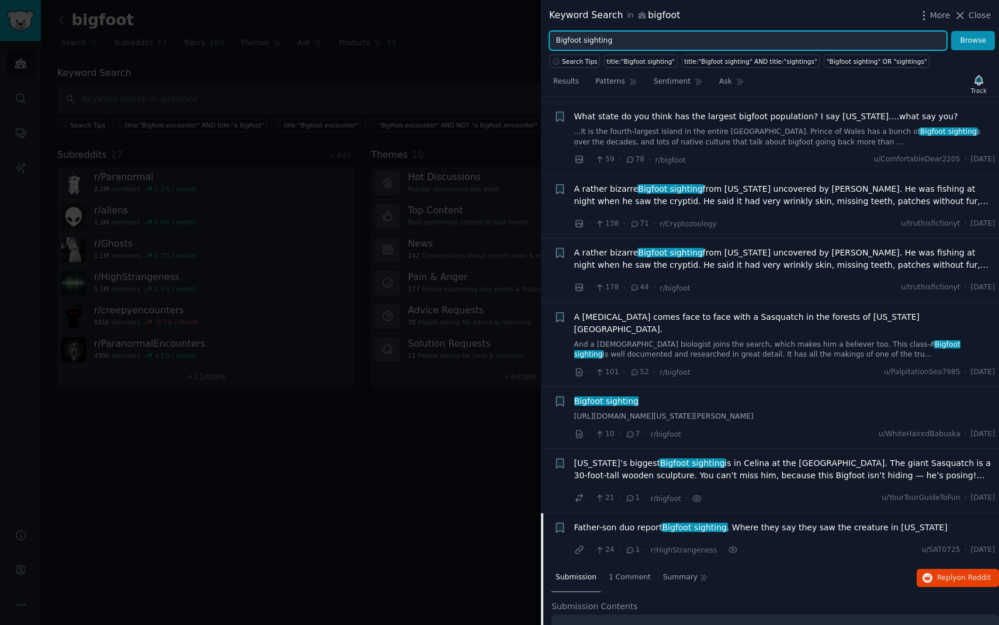
click at [596, 37] on input "Bigfoot sighting" at bounding box center [748, 41] width 398 height 20
type input "Bigfoot encounter"
click at [951, 31] on button "Browse" at bounding box center [973, 41] width 44 height 20
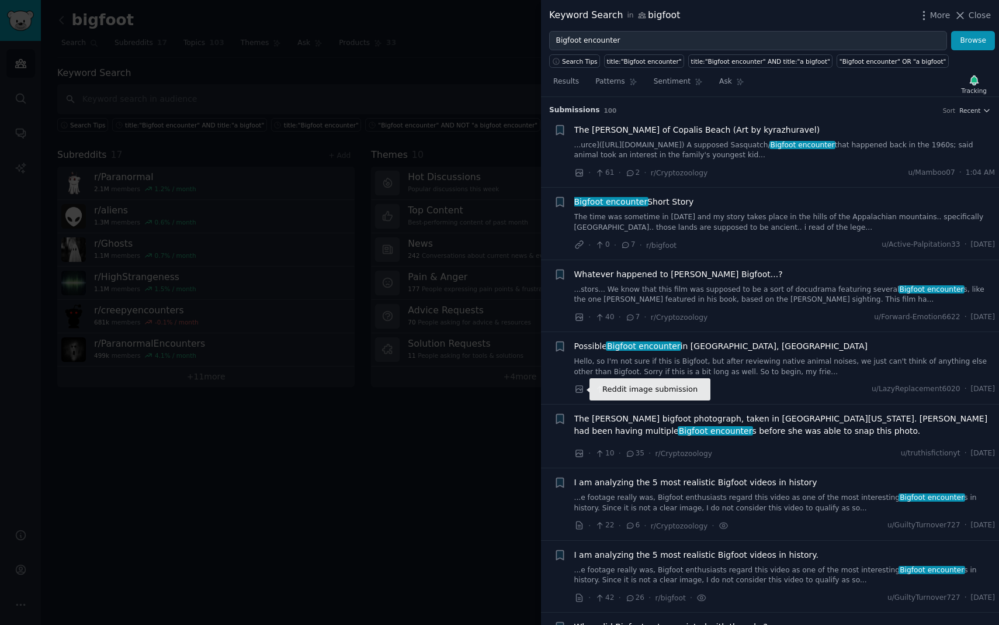
click at [577, 390] on icon at bounding box center [579, 389] width 7 height 7
click at [580, 450] on icon at bounding box center [579, 453] width 7 height 7
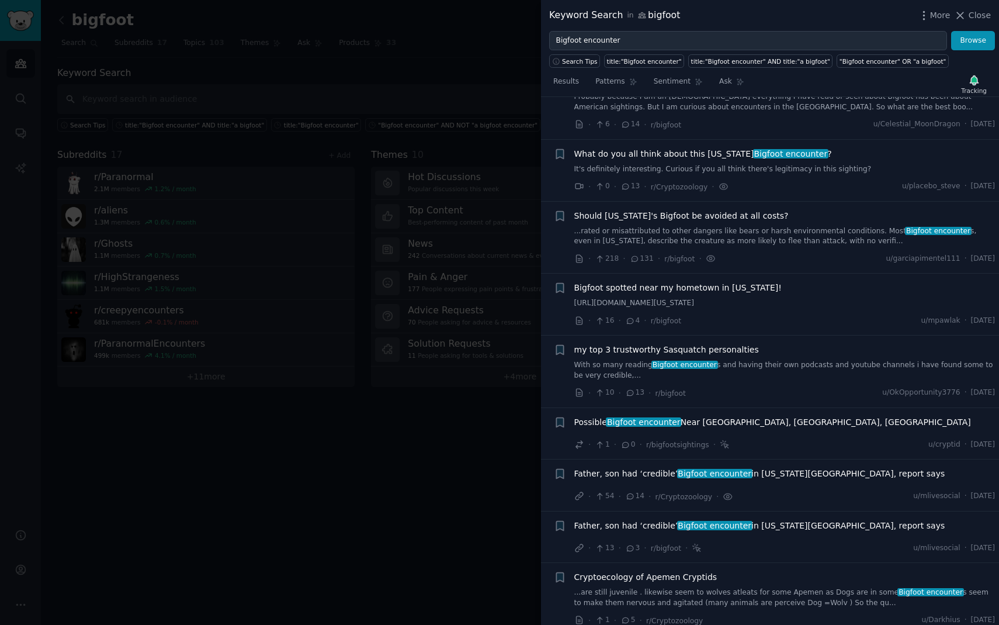
scroll to position [1329, 0]
click at [769, 423] on span "Possible Bigfoot encounter Near [GEOGRAPHIC_DATA], [GEOGRAPHIC_DATA], [GEOGRAPH…" at bounding box center [773, 422] width 397 height 12
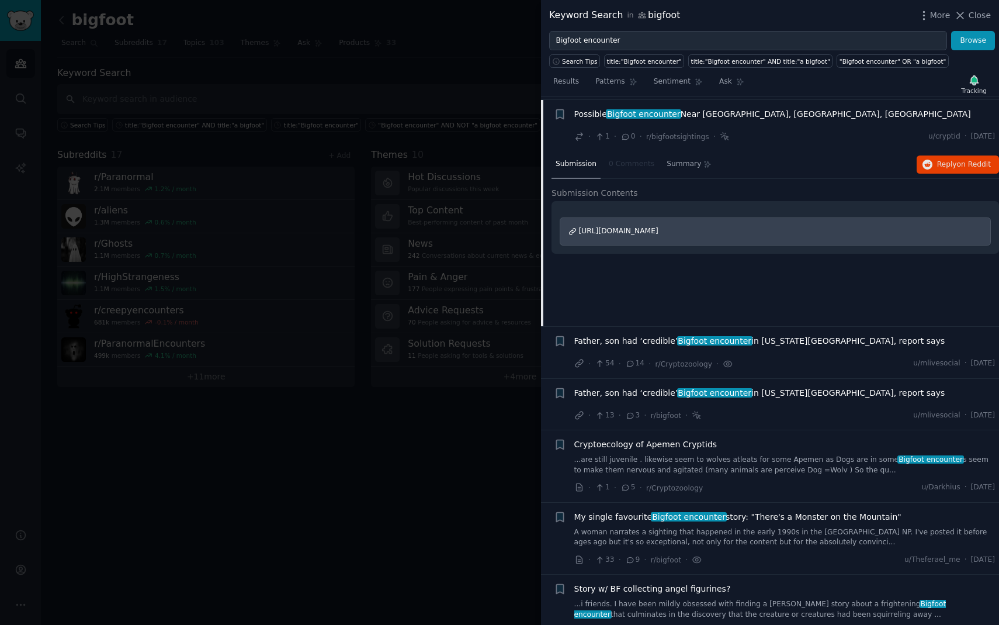
scroll to position [1639, 0]
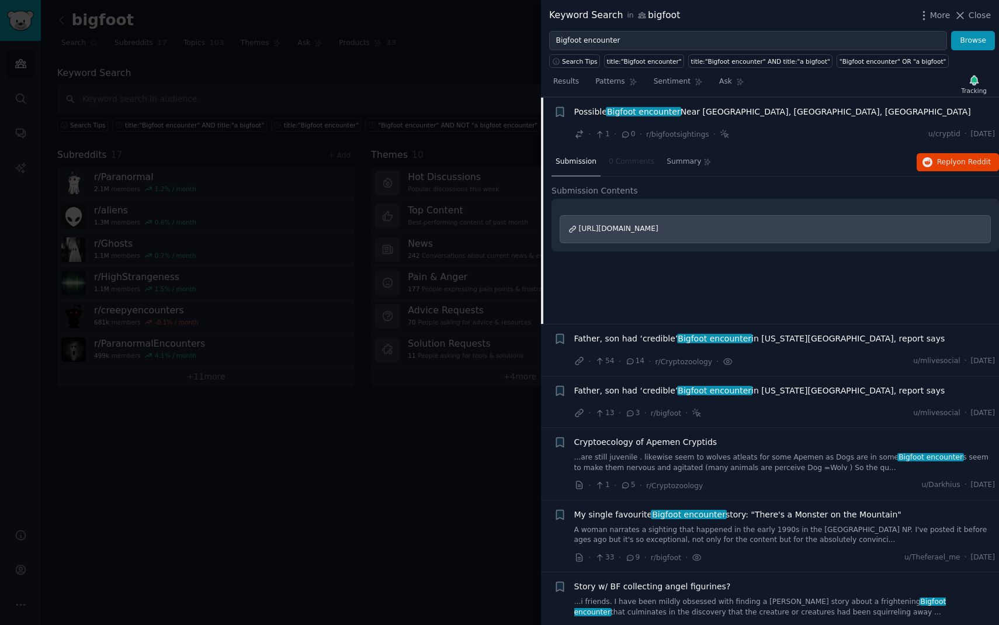
click at [659, 229] on span "[URL][DOMAIN_NAME]" at bounding box center [618, 228] width 79 height 8
